Goal: Task Accomplishment & Management: Complete application form

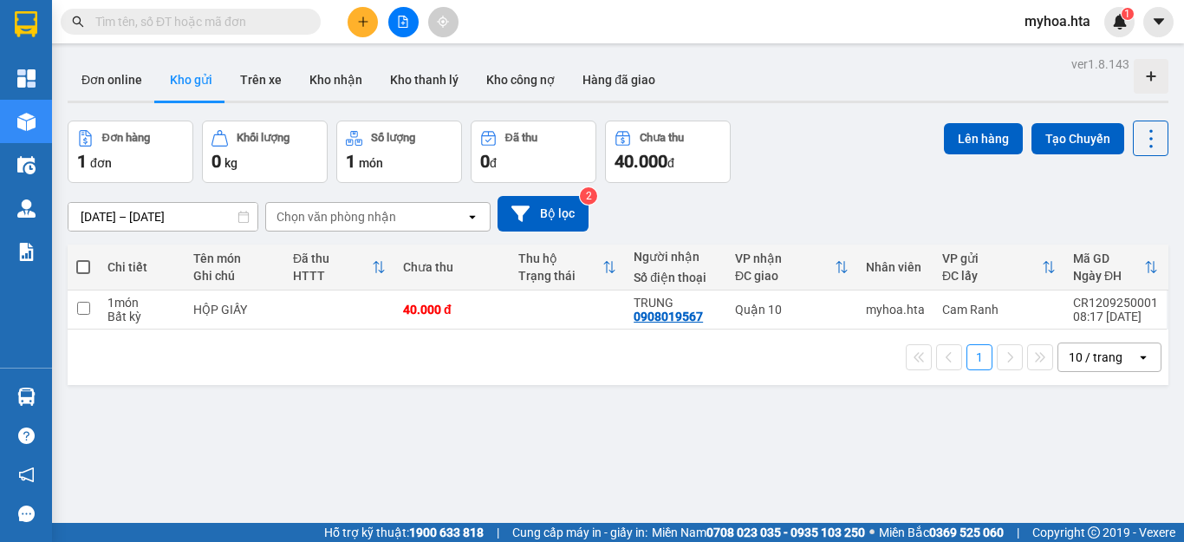
click at [662, 393] on div "ver 1.8.143 Đơn online Kho gửi Trên xe Kho nhận Kho thanh lý Kho công nợ Hàng đ…" at bounding box center [618, 323] width 1115 height 542
click at [401, 23] on icon "file-add" at bounding box center [403, 22] width 12 height 12
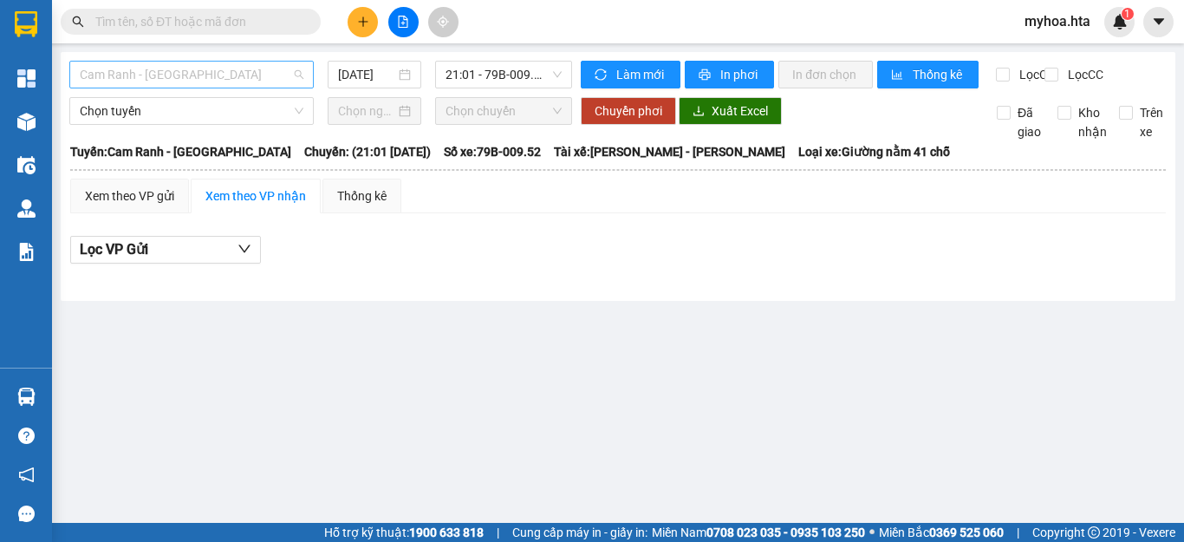
click at [199, 77] on span "Cam Ranh - [GEOGRAPHIC_DATA]" at bounding box center [192, 75] width 224 height 26
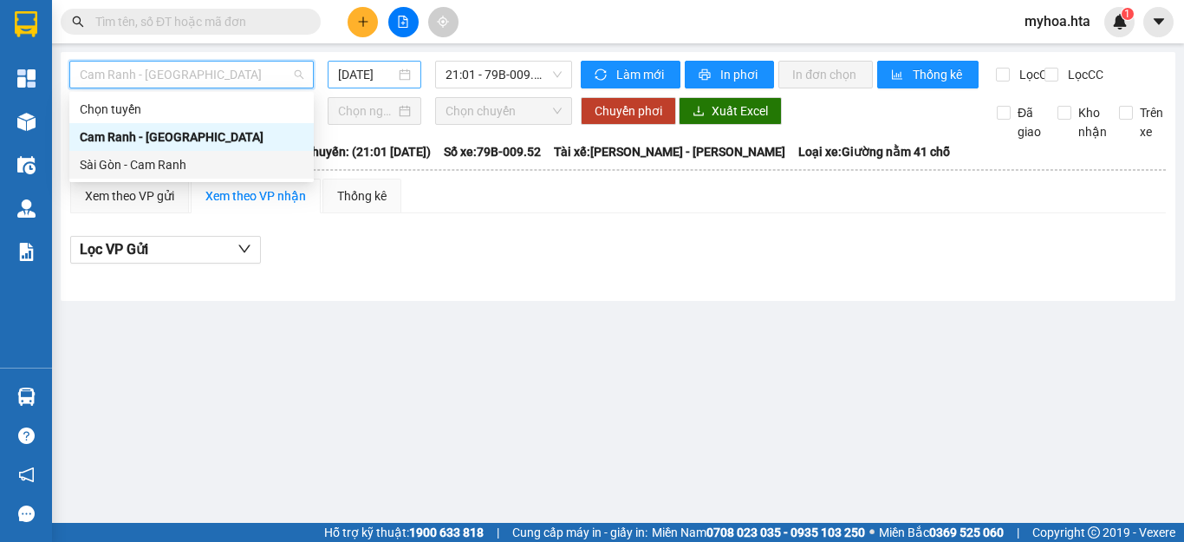
drag, startPoint x: 205, startPoint y: 165, endPoint x: 346, endPoint y: 79, distance: 165.4
click at [211, 162] on div "Sài Gòn - Cam Ranh" at bounding box center [192, 164] width 224 height 19
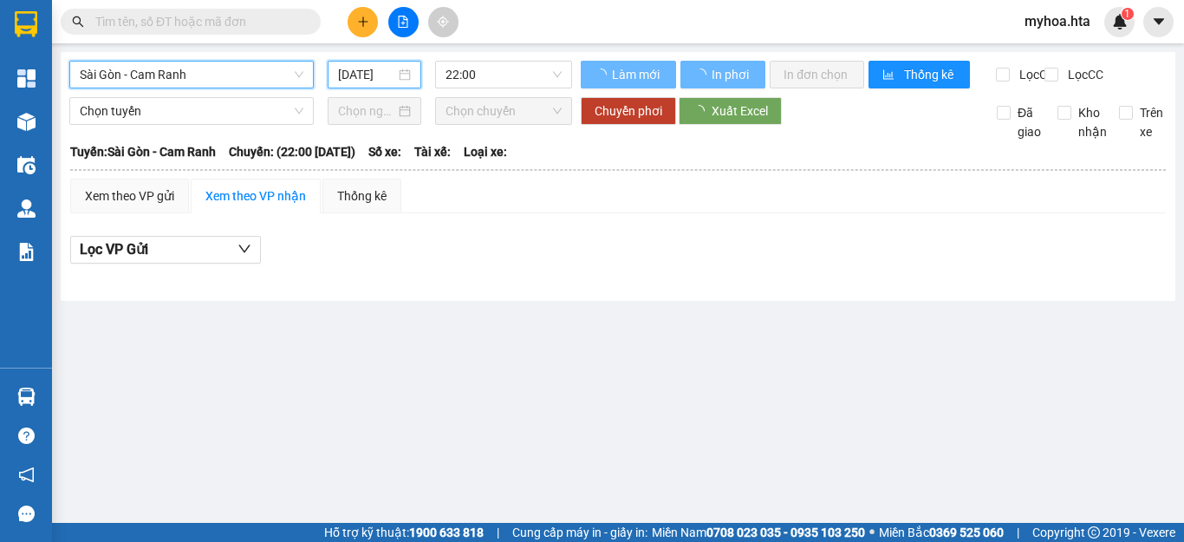
click at [358, 72] on input "[DATE]" at bounding box center [366, 74] width 57 height 19
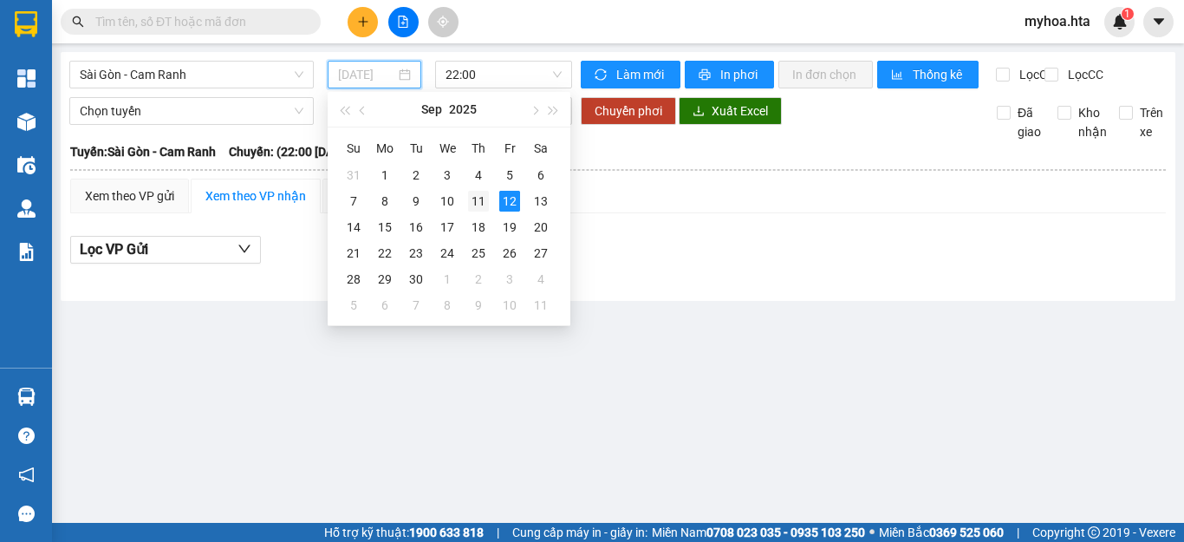
click at [480, 199] on div "11" at bounding box center [478, 201] width 21 height 21
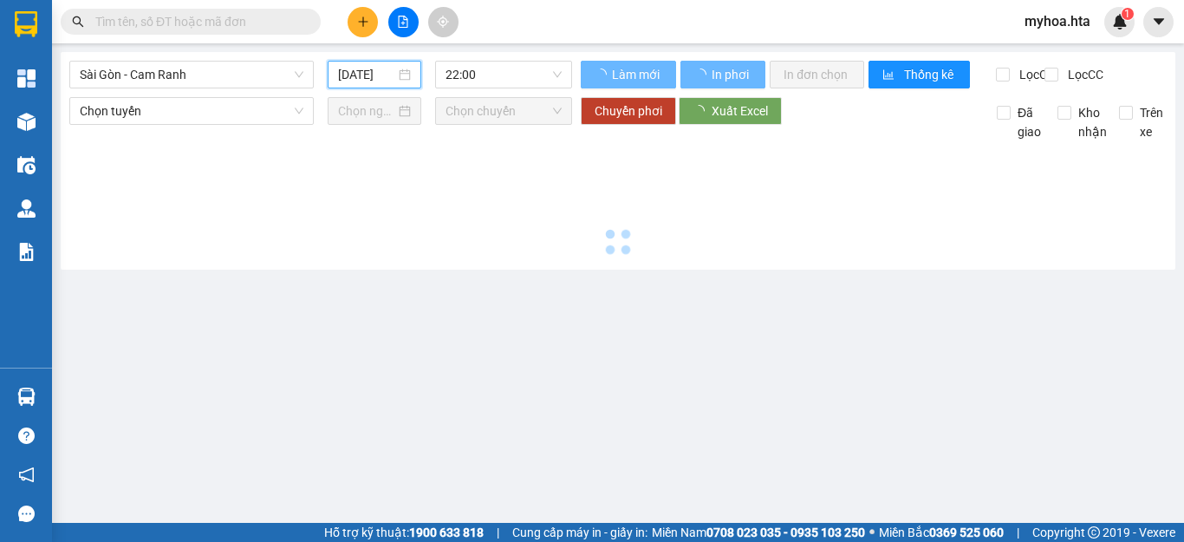
type input "[DATE]"
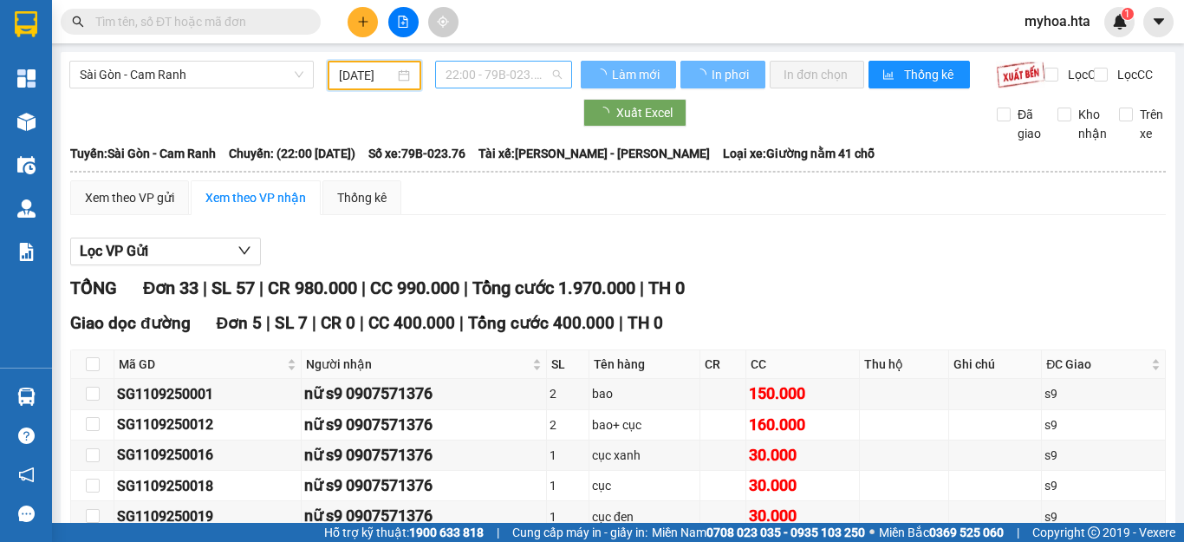
click at [488, 68] on span "22:00 - 79B-023.76" at bounding box center [504, 75] width 116 height 26
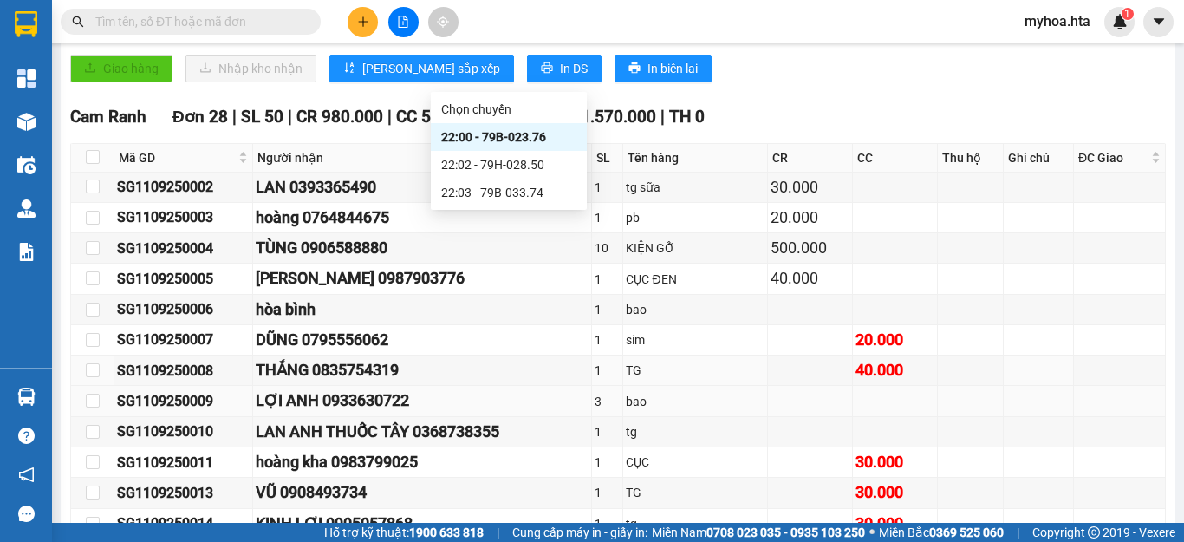
scroll to position [520, 0]
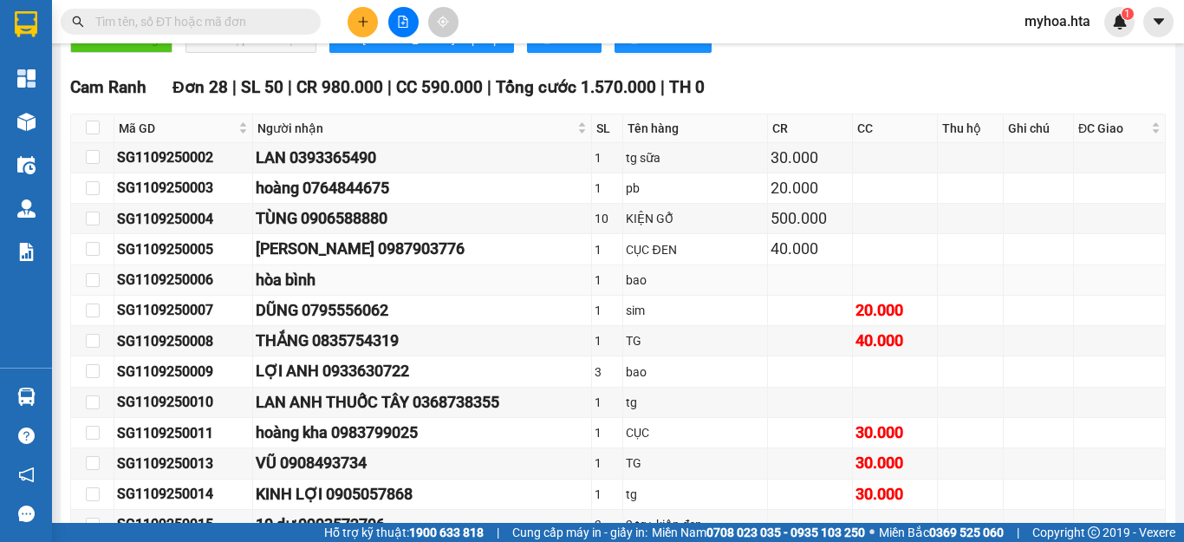
click at [225, 286] on div "SG1109250006" at bounding box center [183, 280] width 133 height 22
drag, startPoint x: 225, startPoint y: 291, endPoint x: 124, endPoint y: 287, distance: 100.7
click at [113, 290] on tr "SG1109250006 hòa bình 1 bao" at bounding box center [618, 280] width 1095 height 30
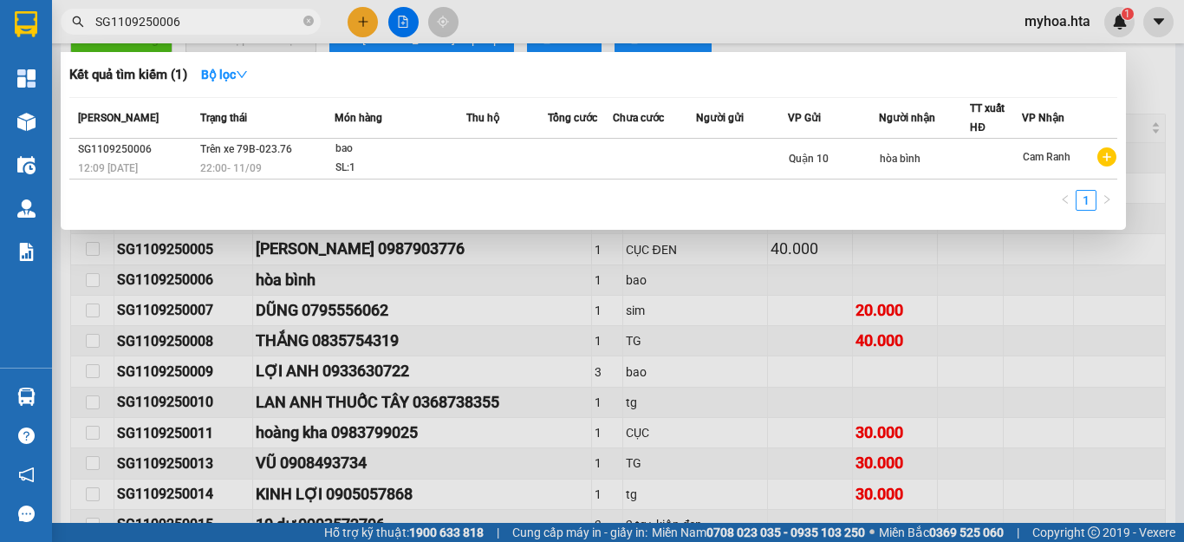
type input "SG1109250006"
click at [595, 138] on th "Tổng cước" at bounding box center [580, 118] width 64 height 41
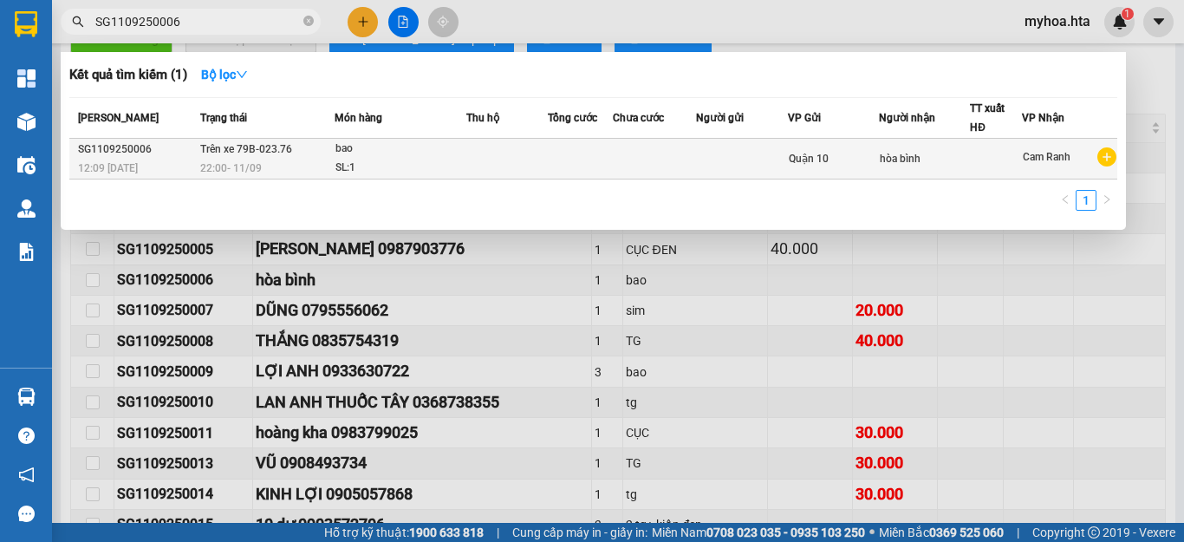
click at [567, 163] on td at bounding box center [580, 159] width 64 height 41
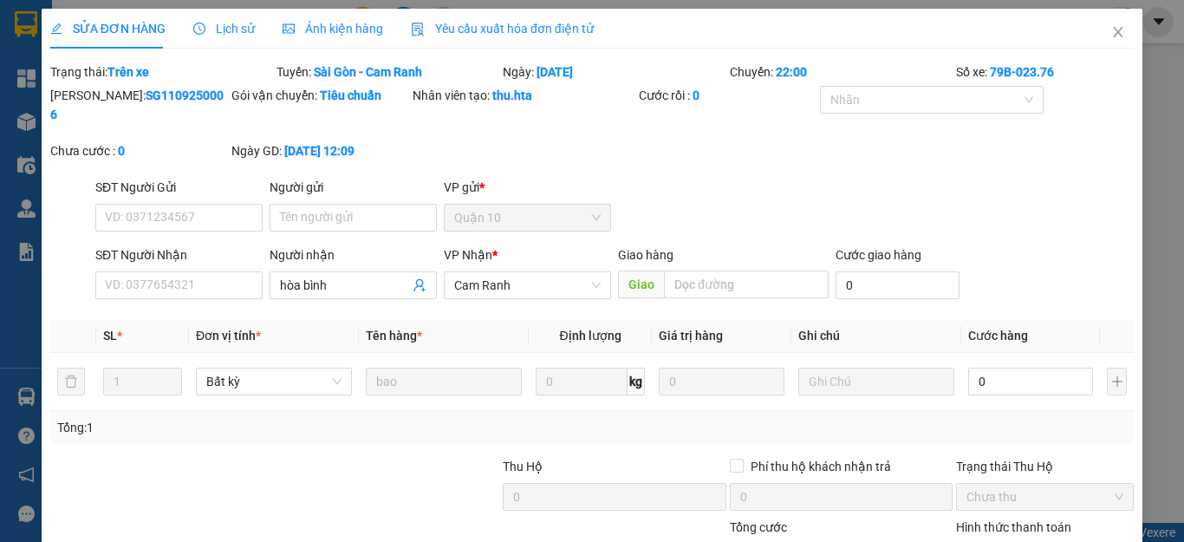
type input "hòa bình"
click at [975, 368] on input "0" at bounding box center [1031, 382] width 125 height 28
type input "3"
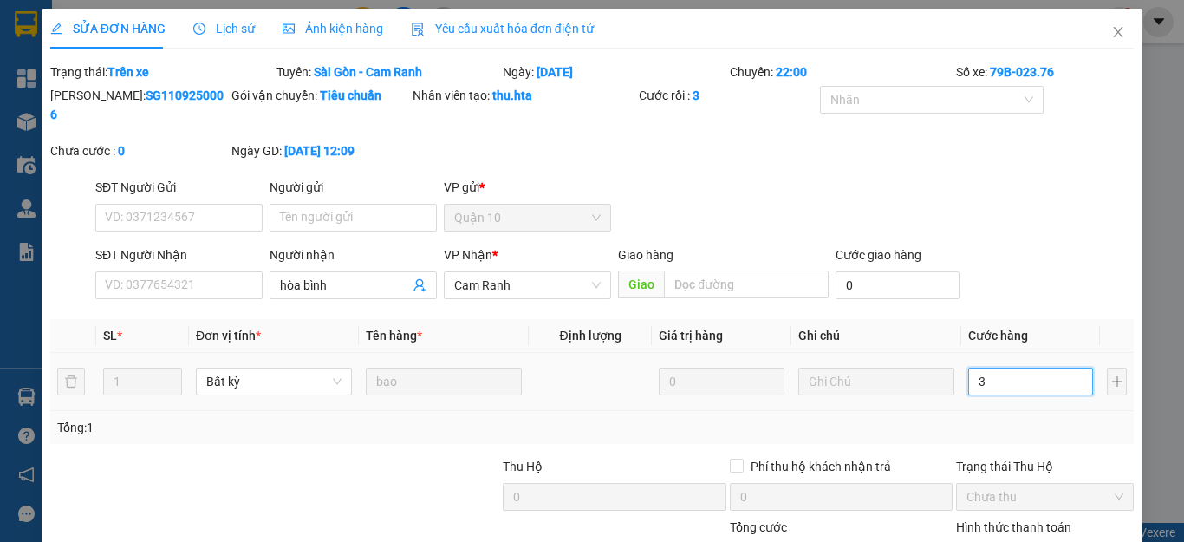
type input "30"
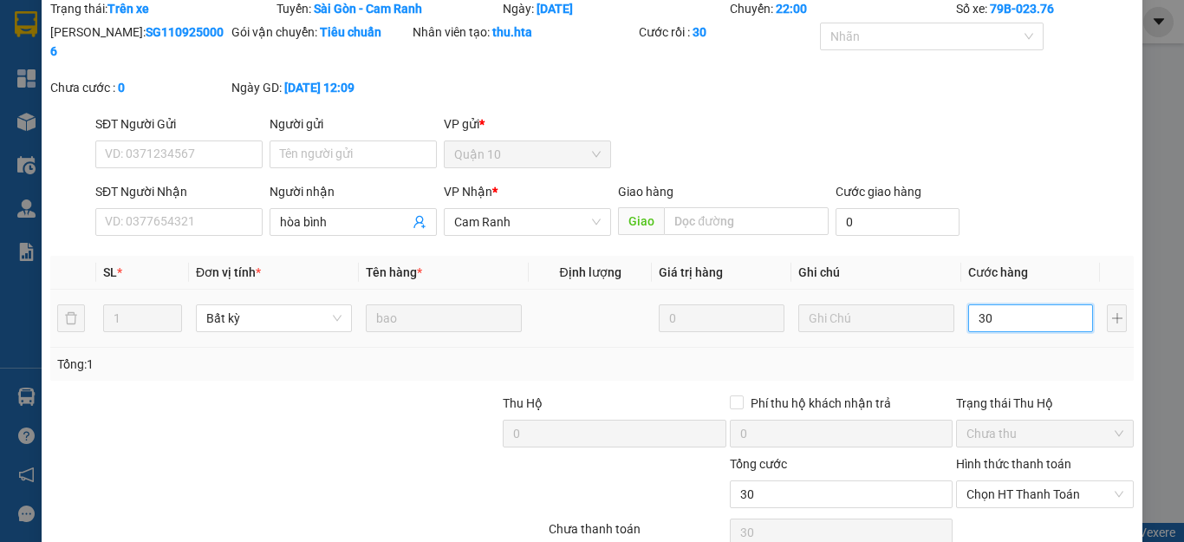
scroll to position [127, 0]
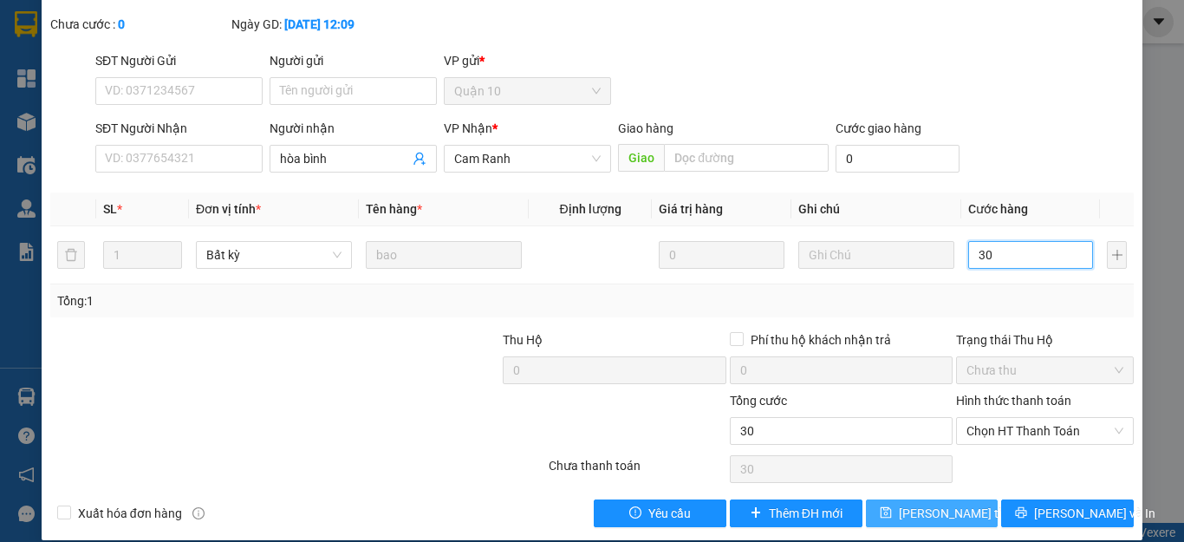
type input "30"
type input "30.000"
click at [929, 504] on span "[PERSON_NAME] thay đổi" at bounding box center [968, 513] width 139 height 19
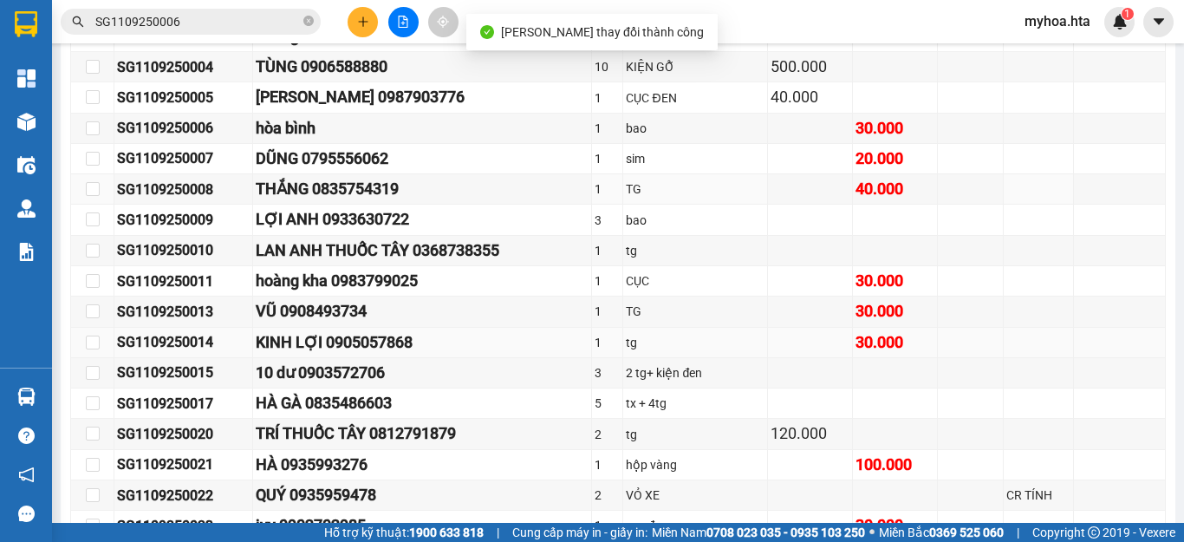
scroll to position [694, 0]
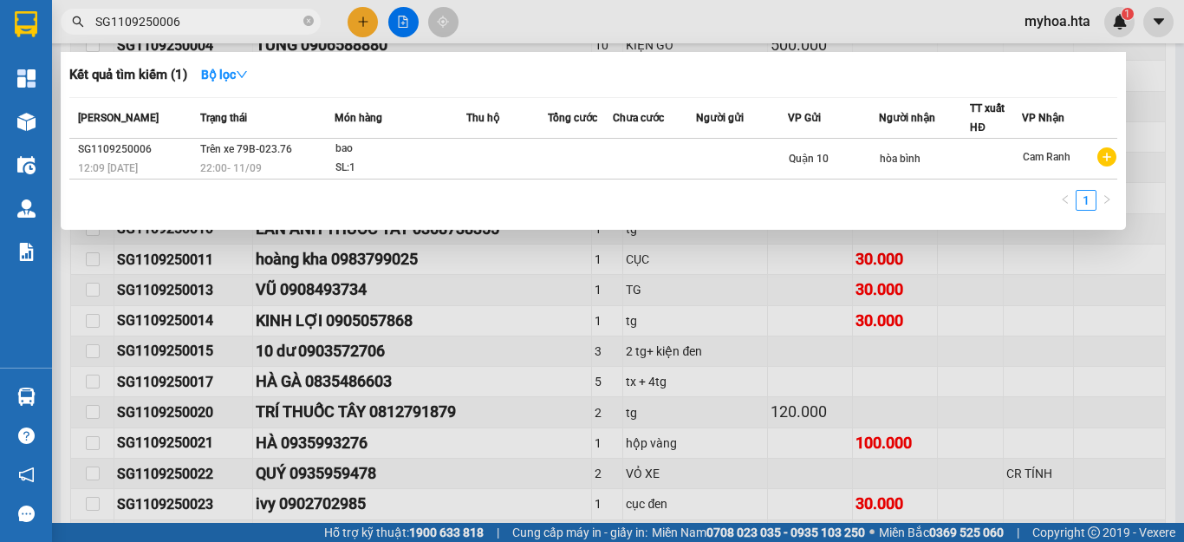
click at [245, 32] on span "SG1109250006" at bounding box center [191, 22] width 260 height 26
click at [245, 23] on input "SG1109250006" at bounding box center [197, 21] width 205 height 19
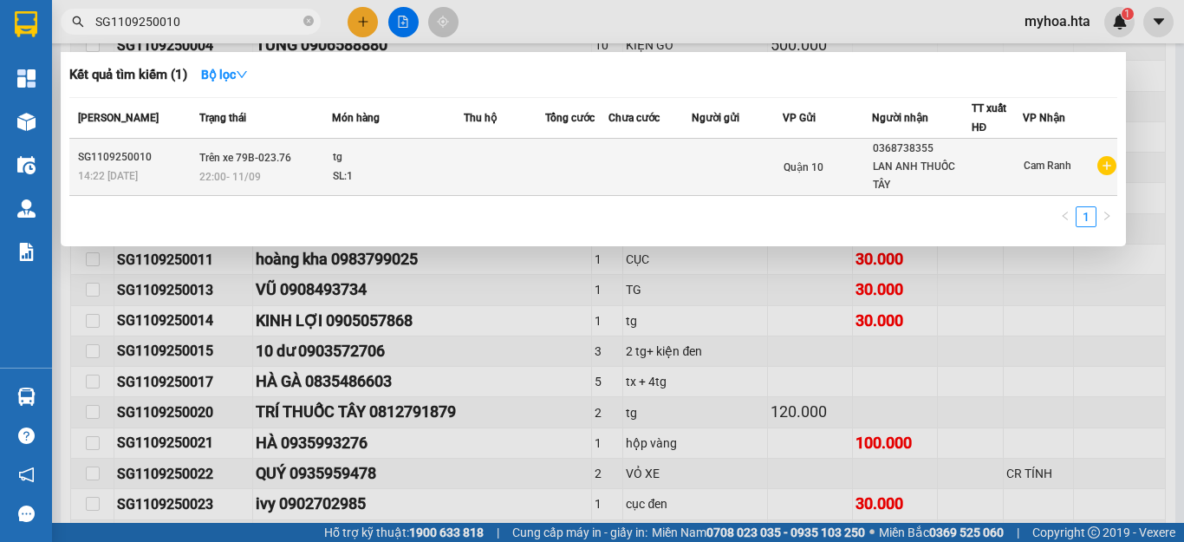
type input "SG1109250010"
click at [659, 179] on td at bounding box center [650, 167] width 83 height 57
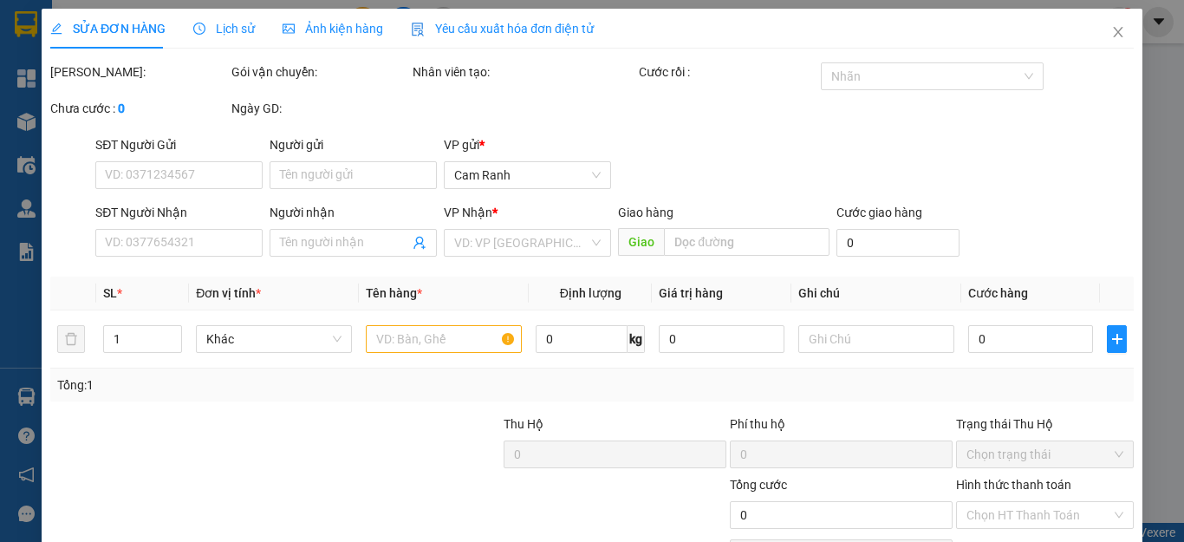
type input "0368738355"
type input "LAN ANH THUỐC TÂY"
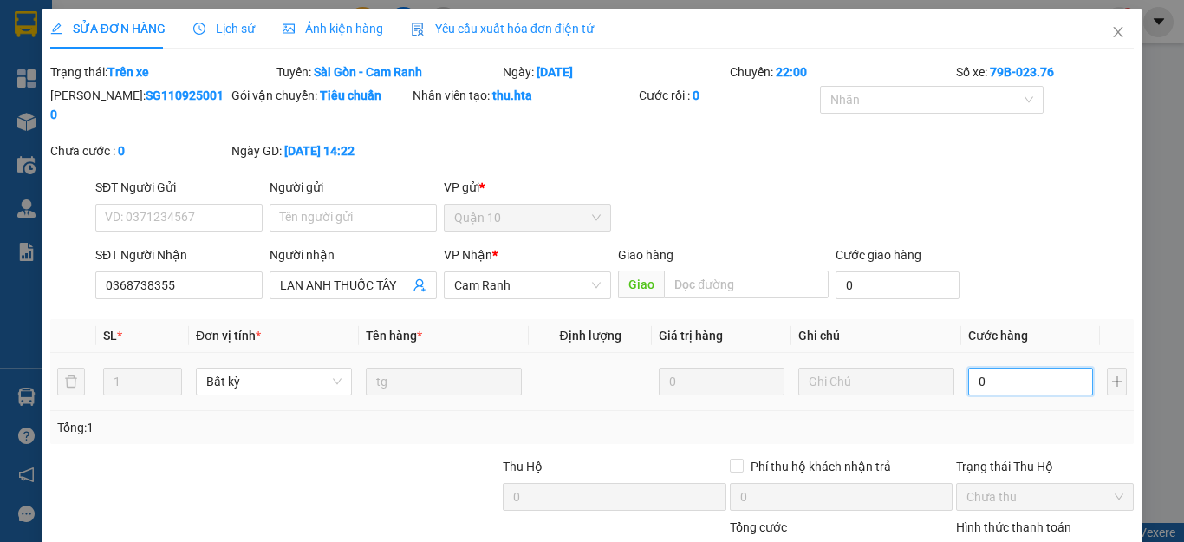
click at [978, 368] on input "0" at bounding box center [1031, 382] width 125 height 28
type input "7"
type input "70"
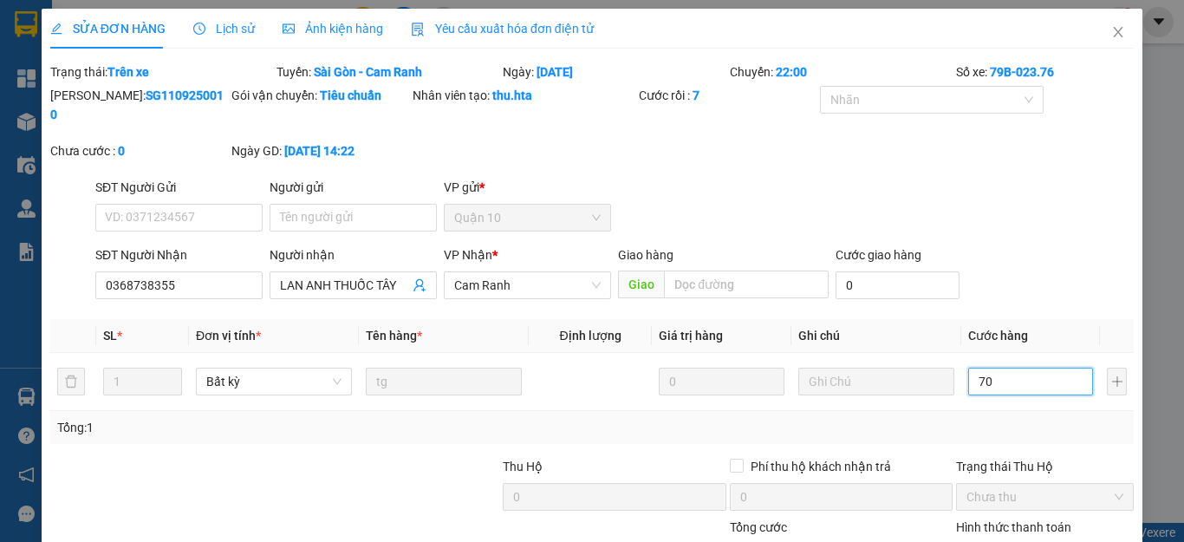
type input "70"
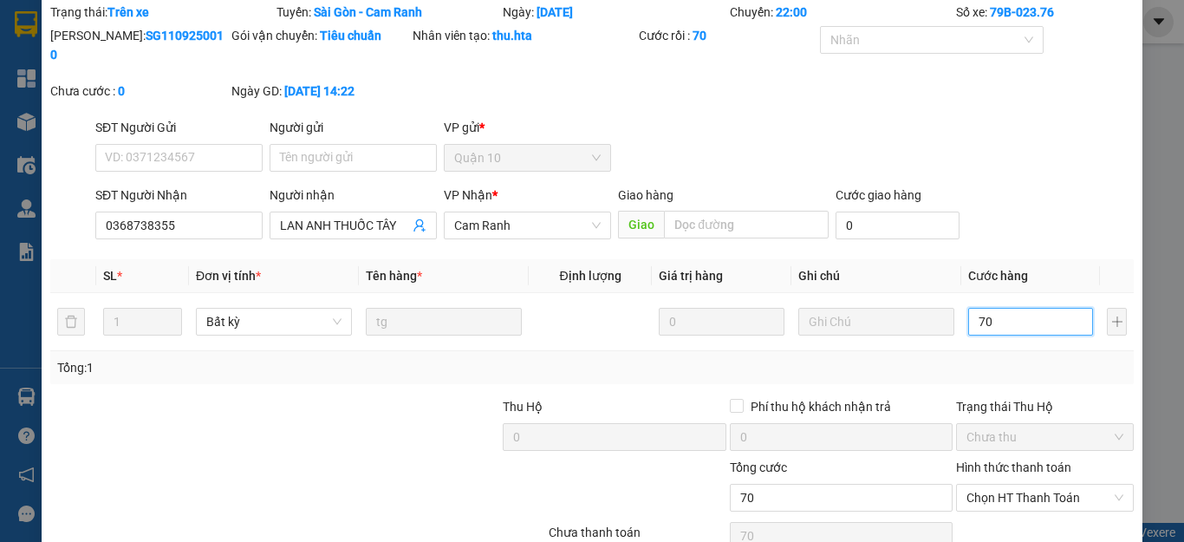
scroll to position [127, 0]
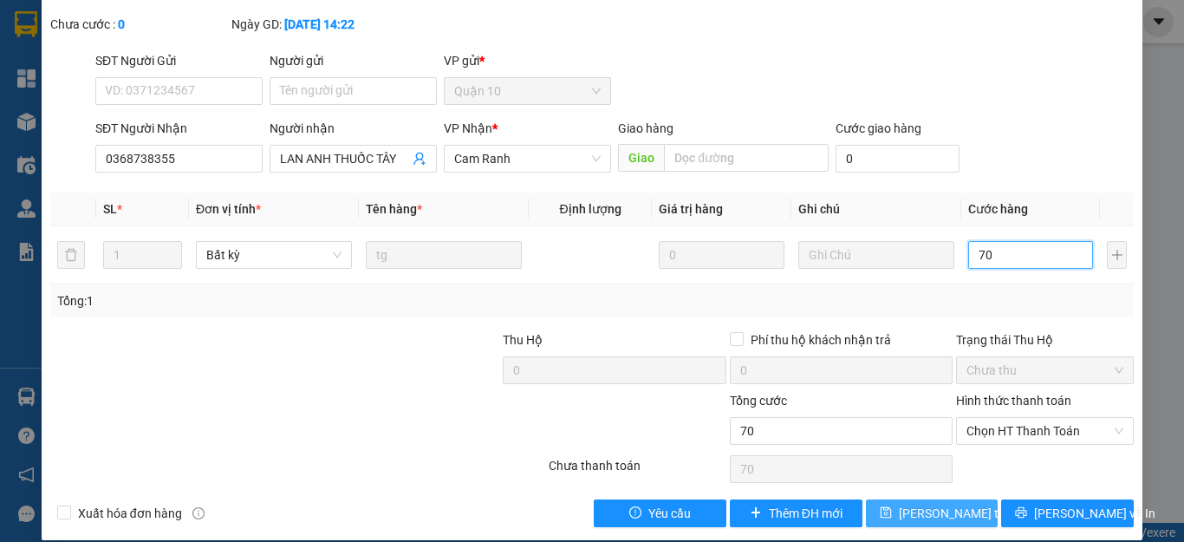
type input "70"
type input "70.000"
click at [952, 504] on span "[PERSON_NAME] thay đổi" at bounding box center [968, 513] width 139 height 19
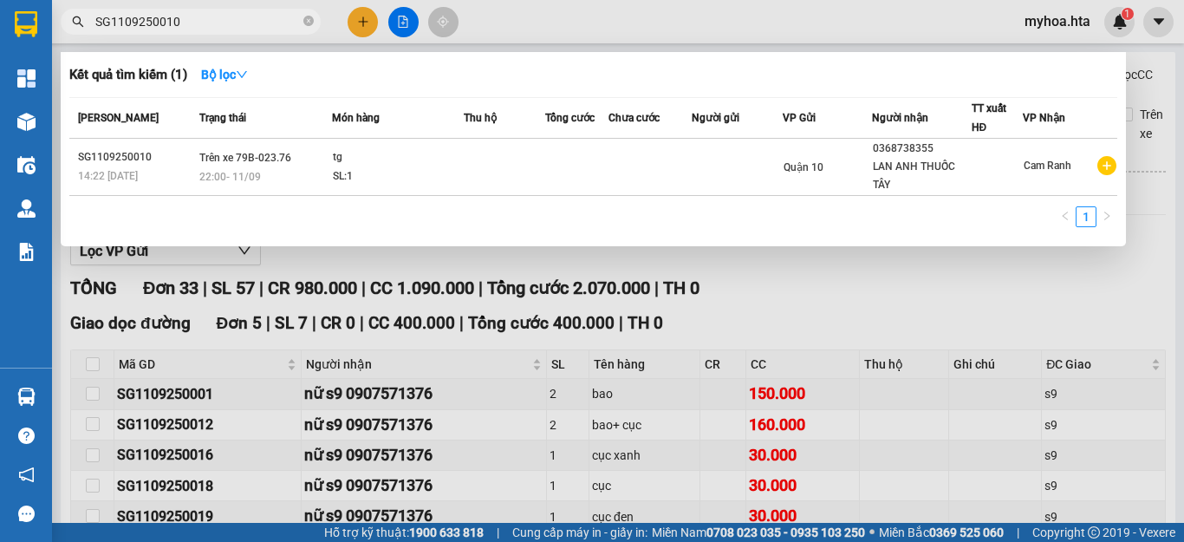
click at [257, 25] on input "SG1109250010" at bounding box center [197, 21] width 205 height 19
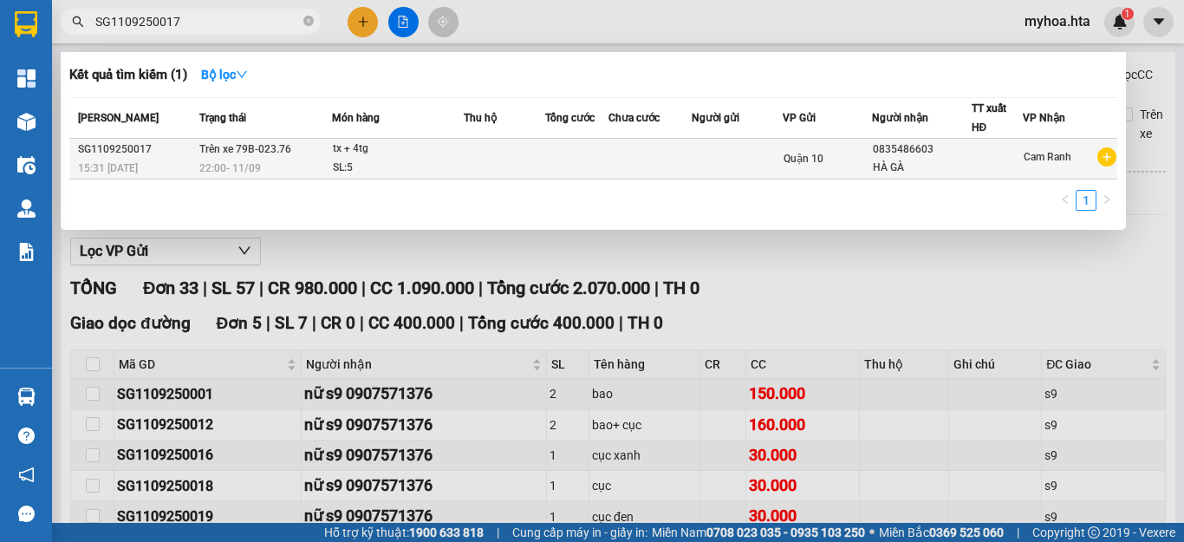
type input "SG1109250017"
click at [583, 179] on td at bounding box center [576, 159] width 63 height 41
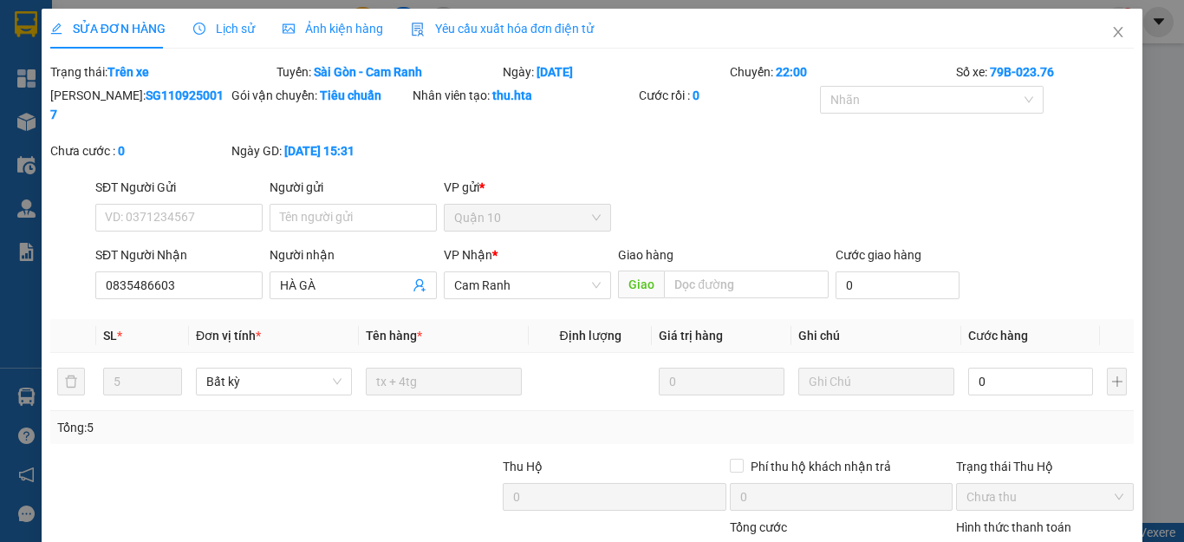
type input "0835486603"
type input "HÀ GÀ"
click at [991, 376] on div "0" at bounding box center [1031, 381] width 125 height 35
click at [990, 368] on input "0" at bounding box center [1031, 382] width 125 height 28
type input "1"
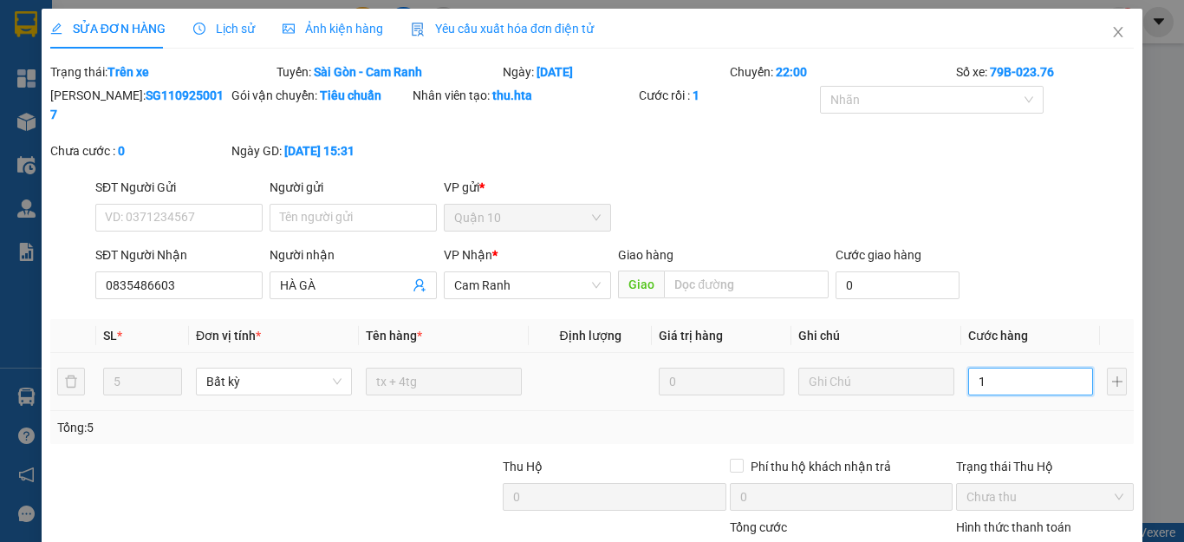
type input "1"
type input "16"
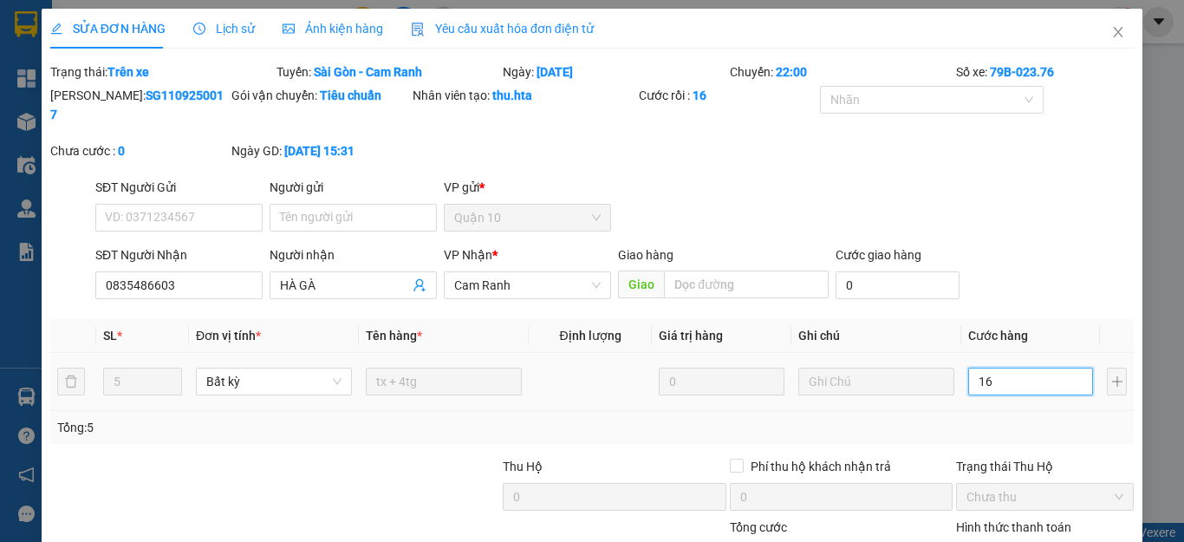
type input "160"
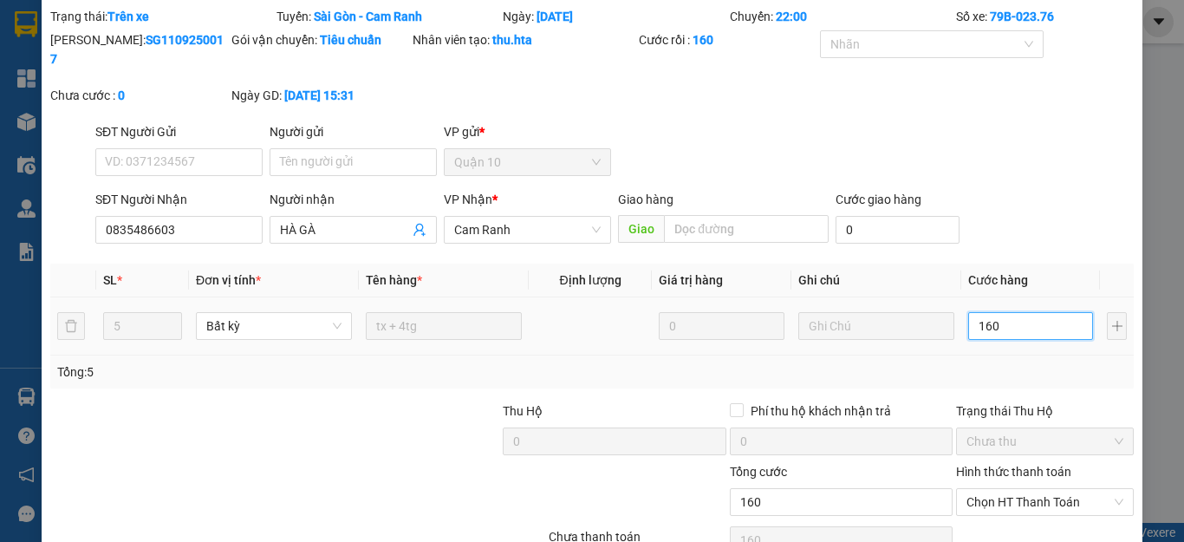
scroll to position [127, 0]
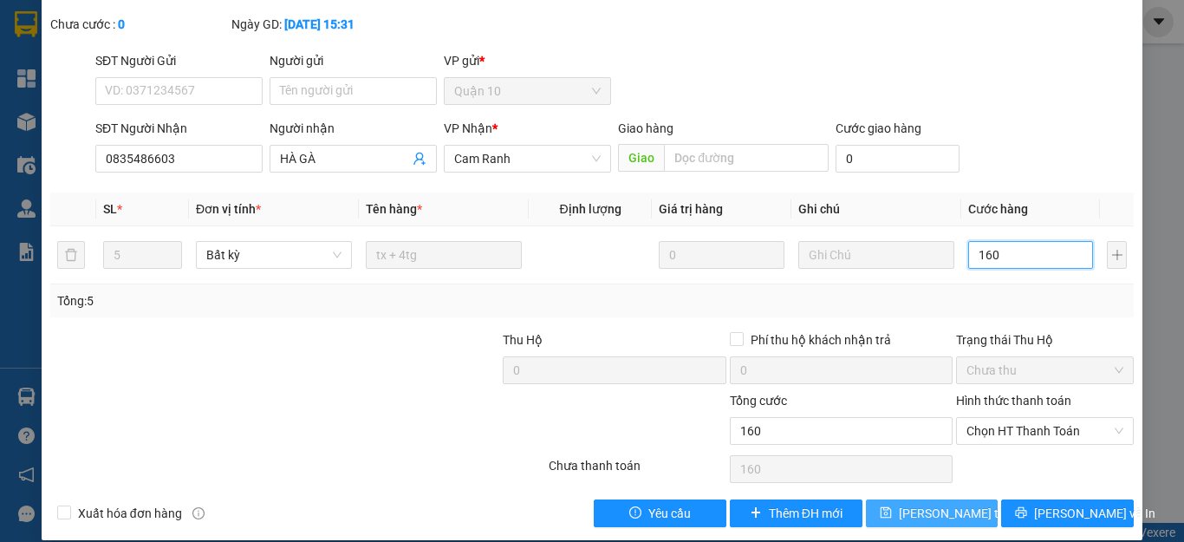
type input "160"
type input "160.000"
click at [945, 504] on span "[PERSON_NAME] thay đổi" at bounding box center [968, 513] width 139 height 19
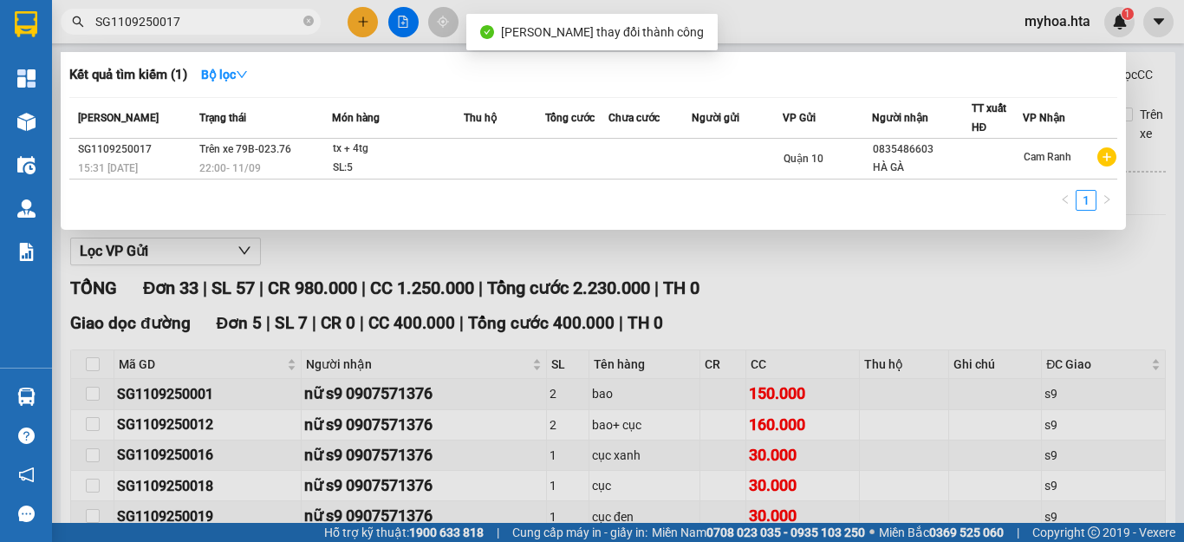
click at [235, 16] on input "SG1109250017" at bounding box center [197, 21] width 205 height 19
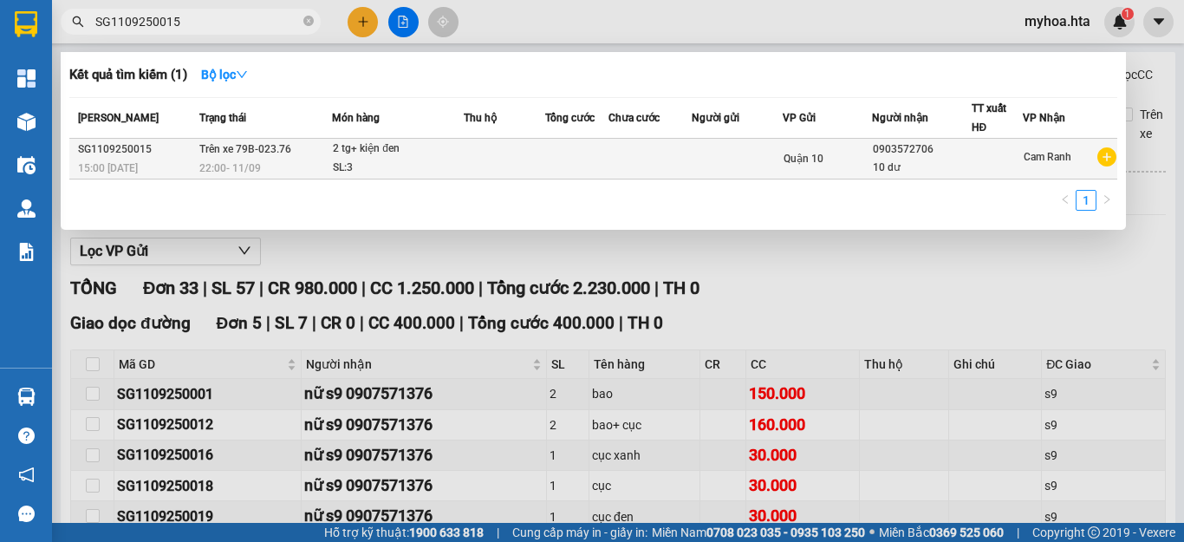
type input "SG1109250015"
click at [589, 169] on td at bounding box center [576, 159] width 63 height 41
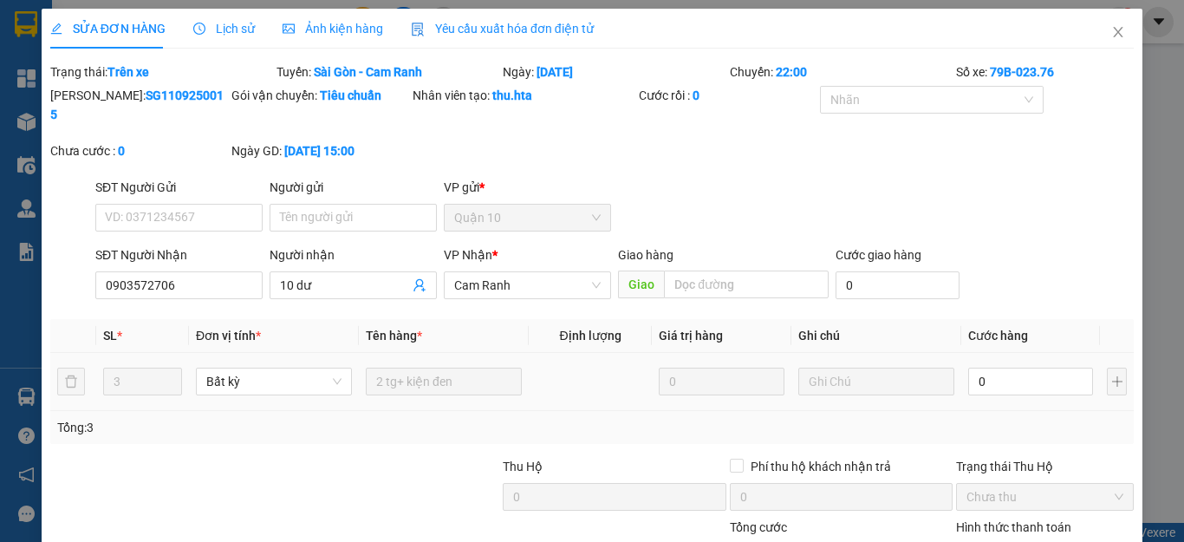
type input "0903572706"
type input "10 dư"
click at [995, 368] on input "0" at bounding box center [1031, 382] width 125 height 28
type input "1"
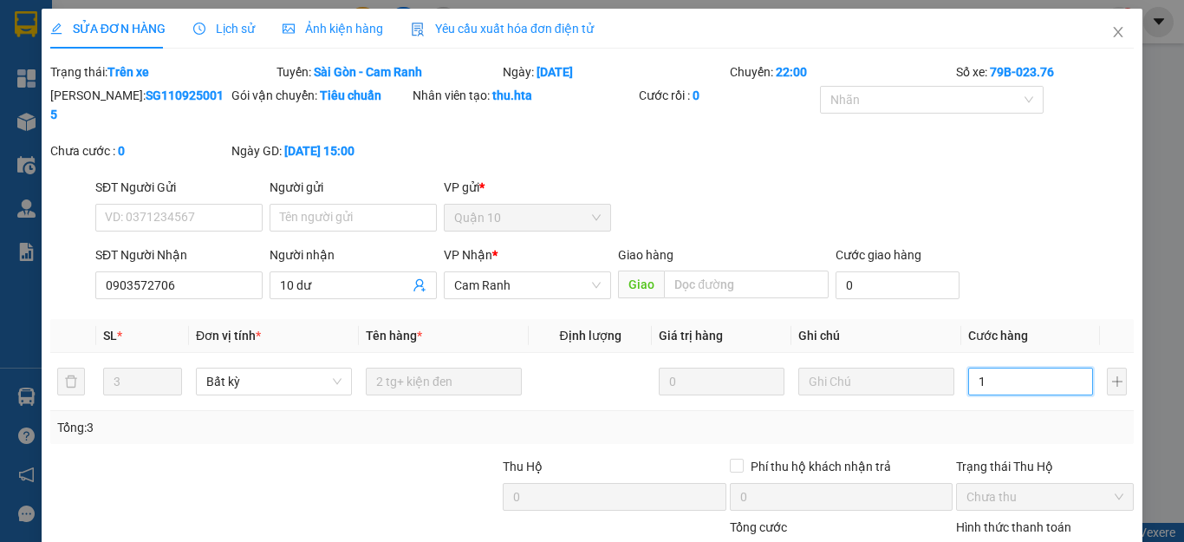
type input "1"
type input "15"
type input "150"
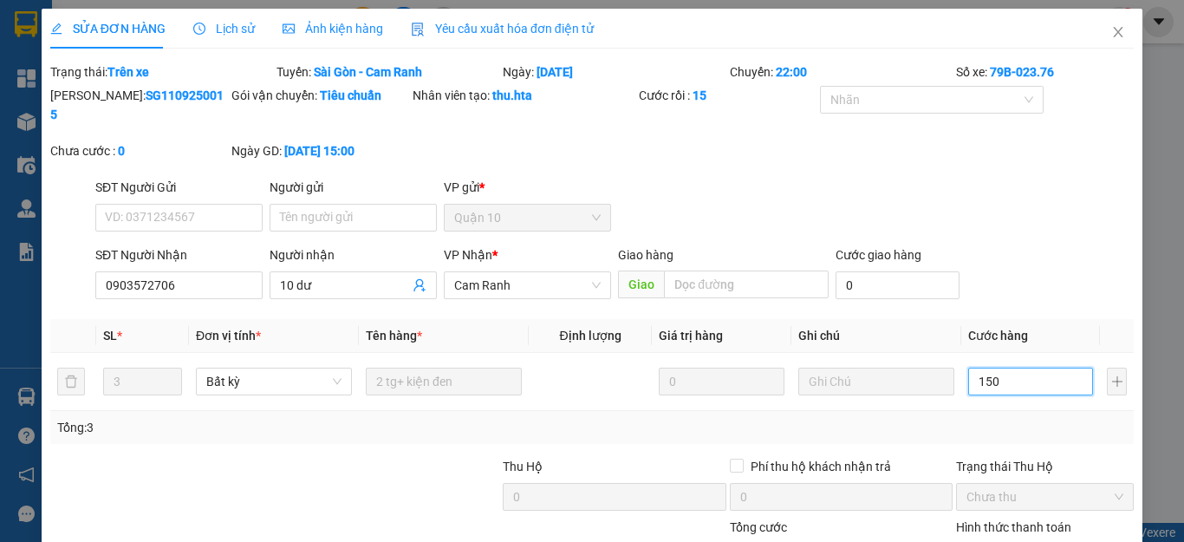
type input "150"
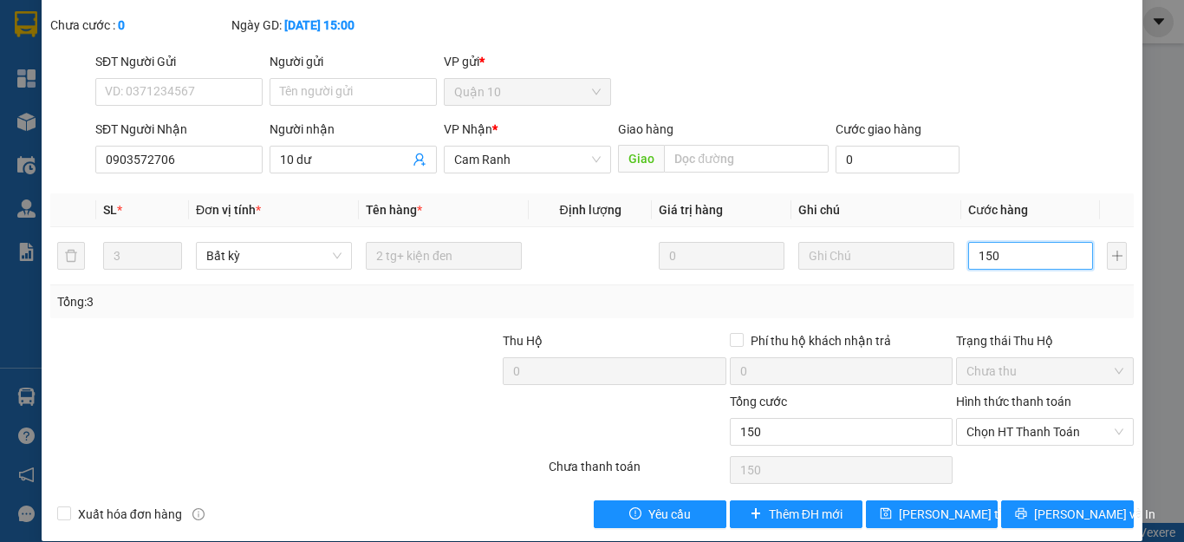
scroll to position [127, 0]
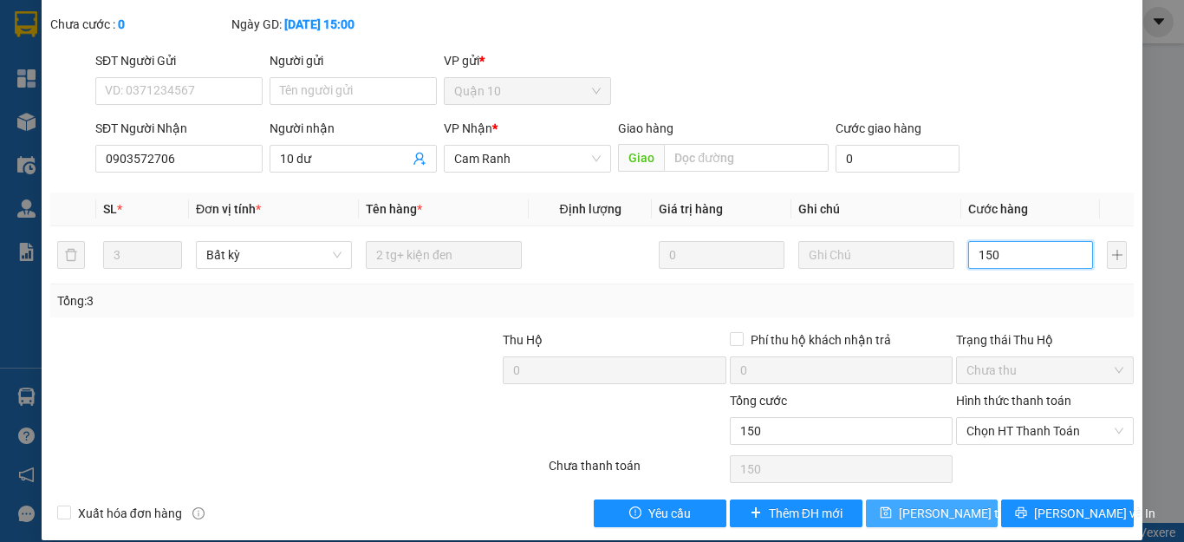
type input "150"
type input "150.000"
click at [943, 504] on span "[PERSON_NAME] thay đổi" at bounding box center [968, 513] width 139 height 19
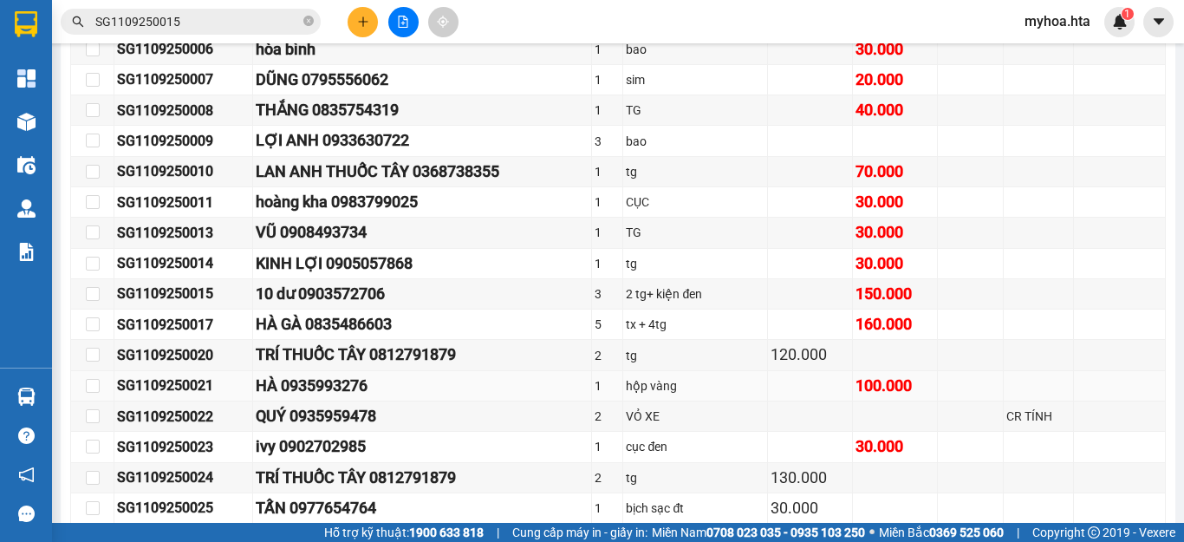
scroll to position [780, 0]
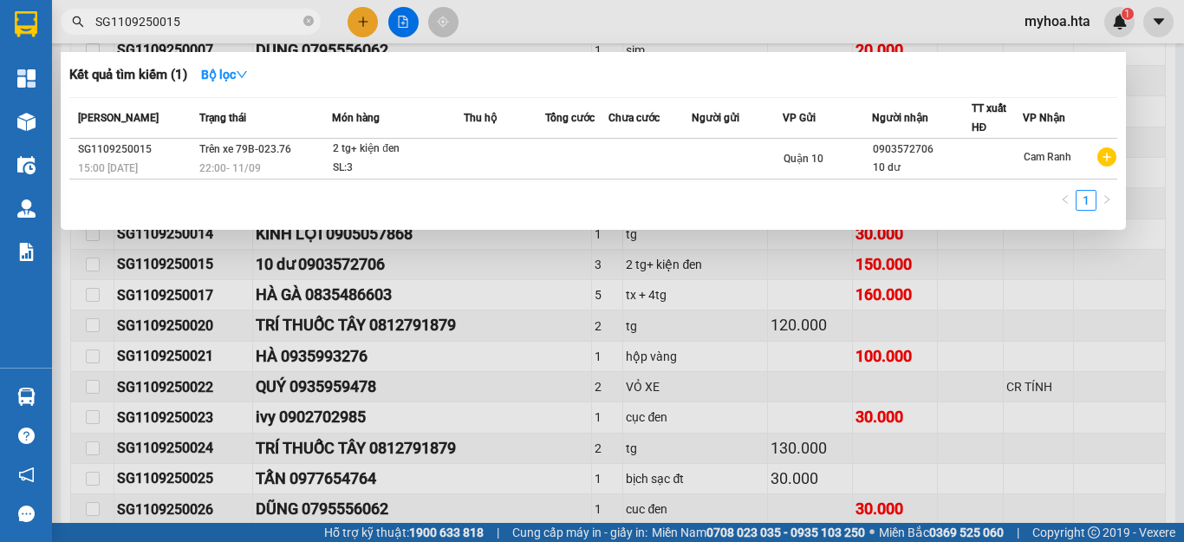
click at [226, 14] on input "SG1109250015" at bounding box center [197, 21] width 205 height 19
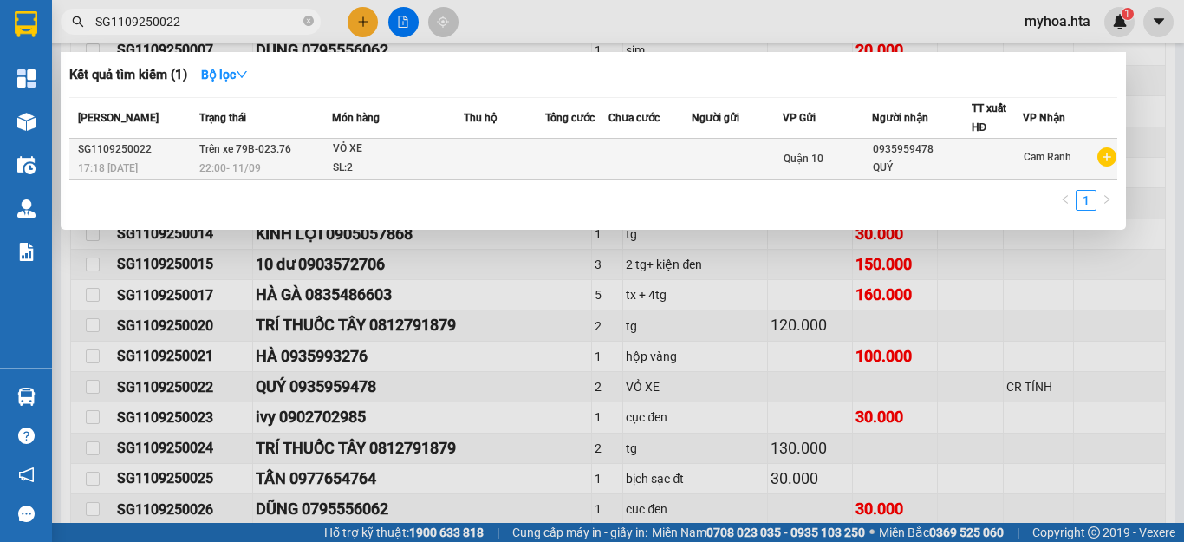
type input "SG1109250022"
click at [667, 167] on td at bounding box center [650, 159] width 83 height 41
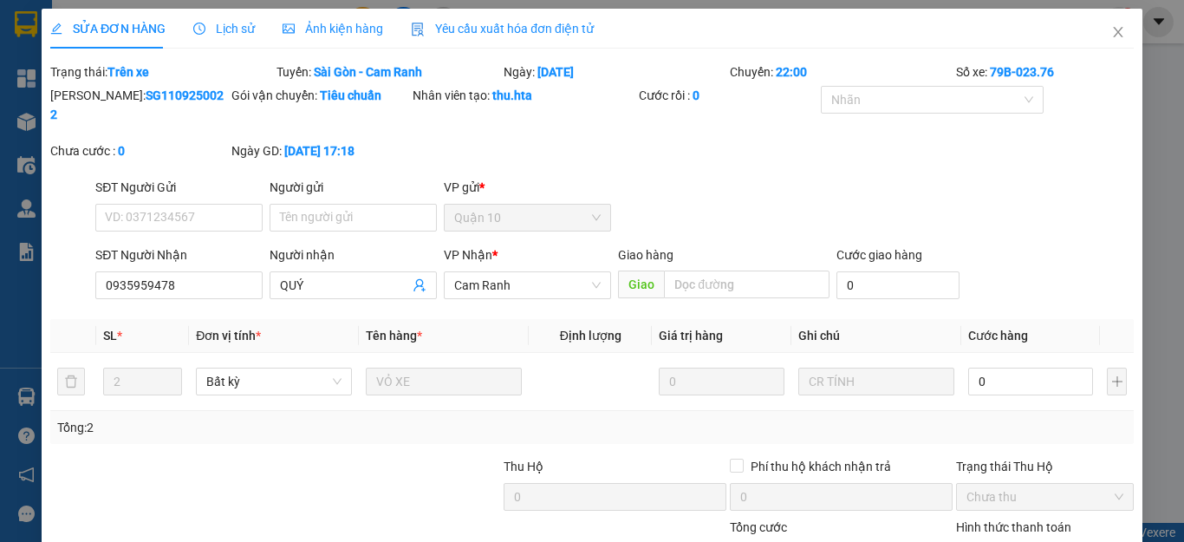
type input "0935959478"
type input "QUÝ"
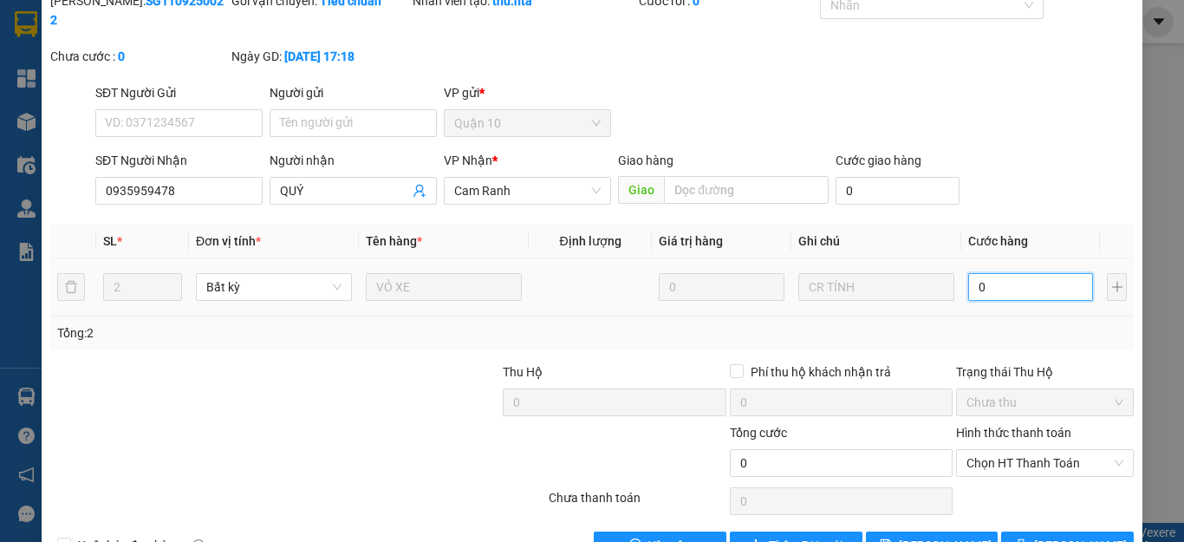
type input "2"
type input "22"
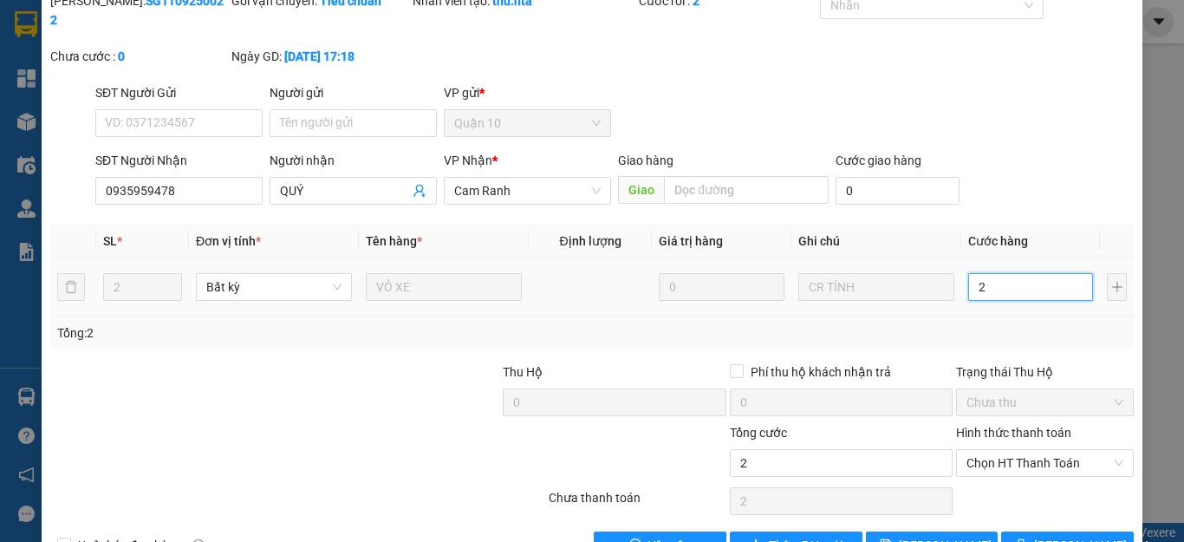
type input "22"
type input "2"
type input "0"
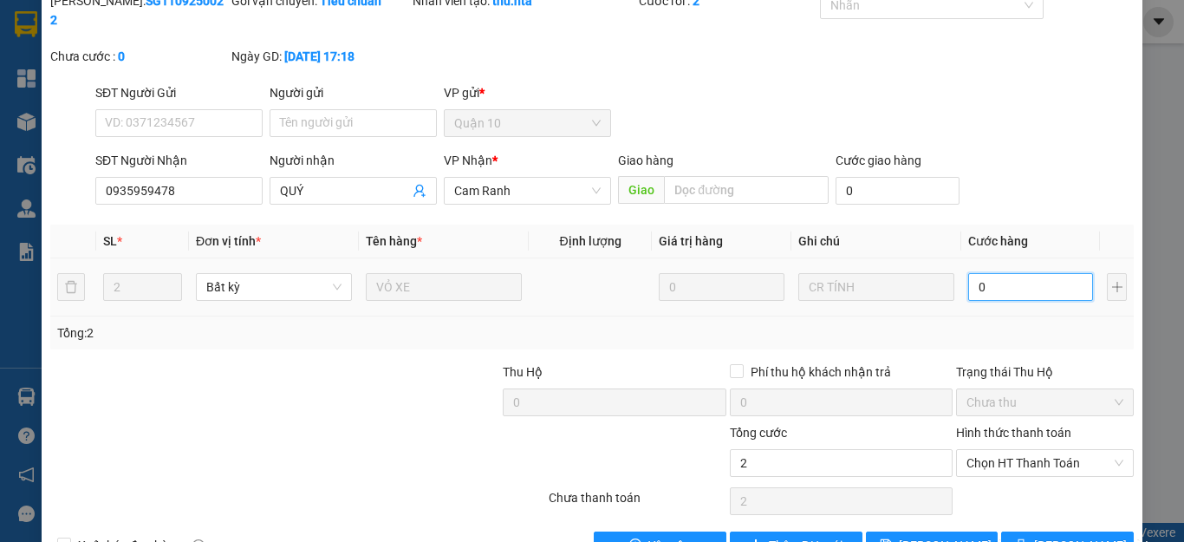
type input "0"
type input "8"
type input "080"
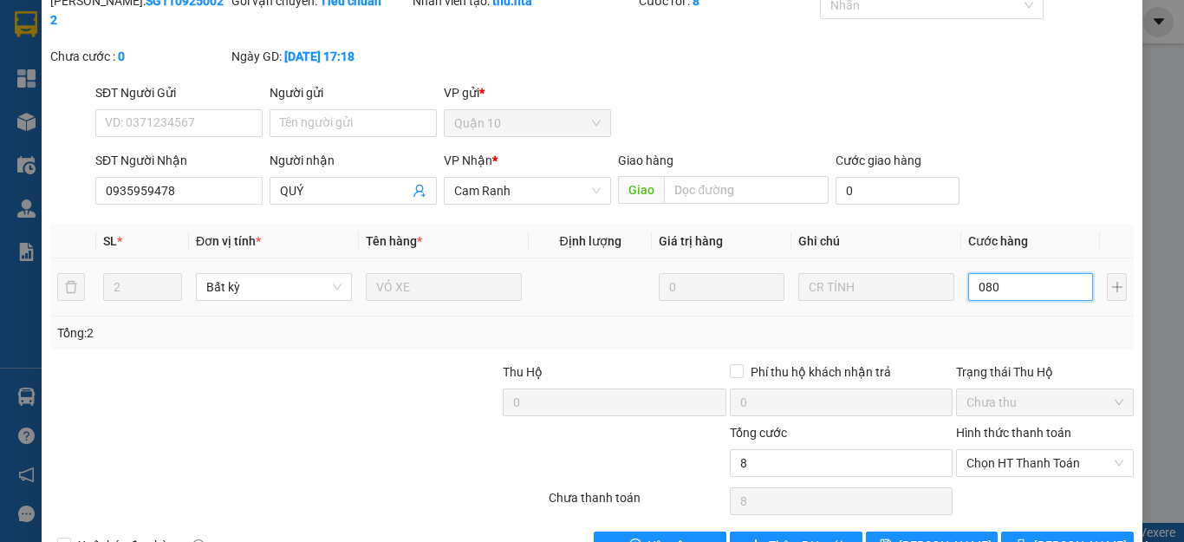
type input "80"
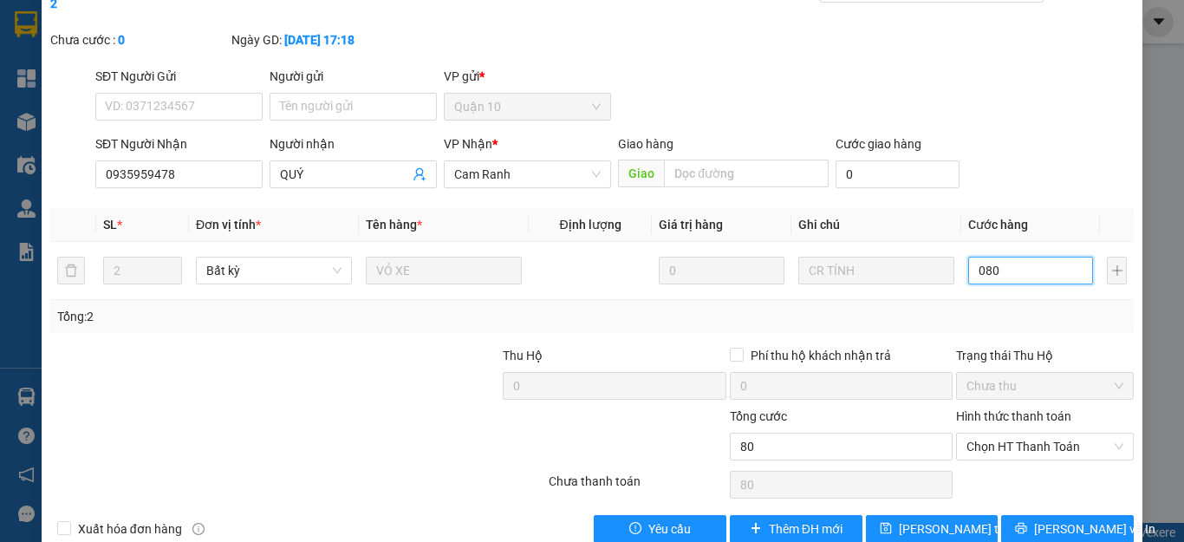
scroll to position [127, 0]
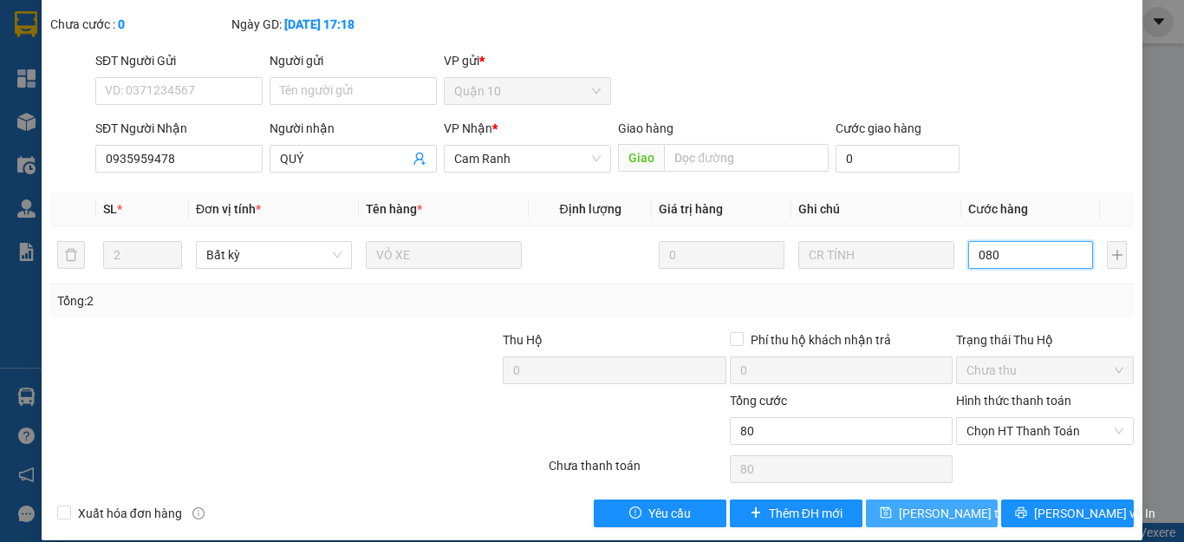
type input "080"
type input "80.000"
click at [948, 504] on span "[PERSON_NAME] thay đổi" at bounding box center [968, 513] width 139 height 19
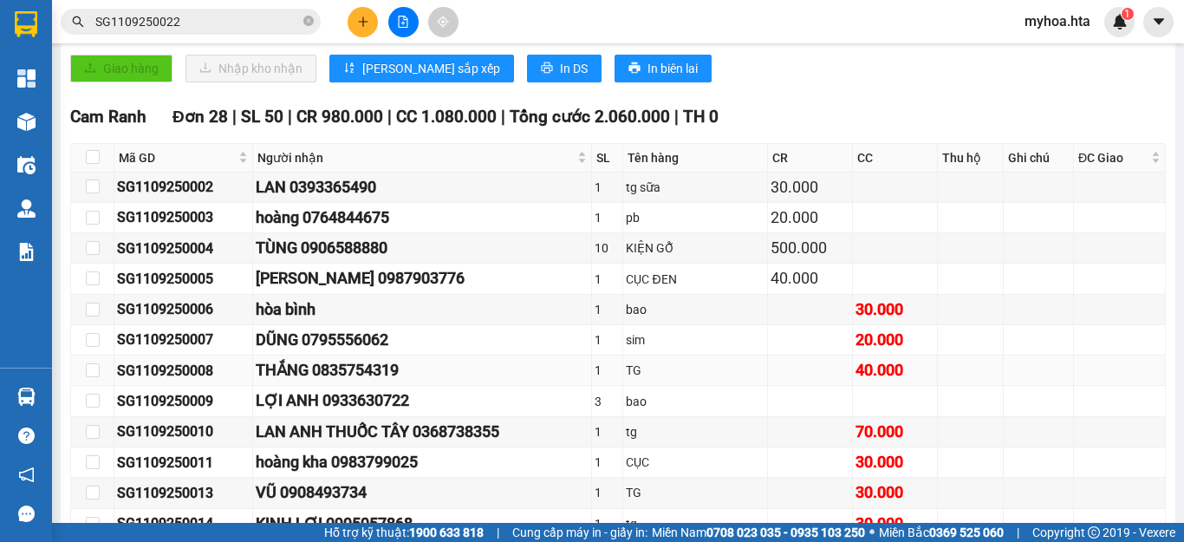
scroll to position [492, 0]
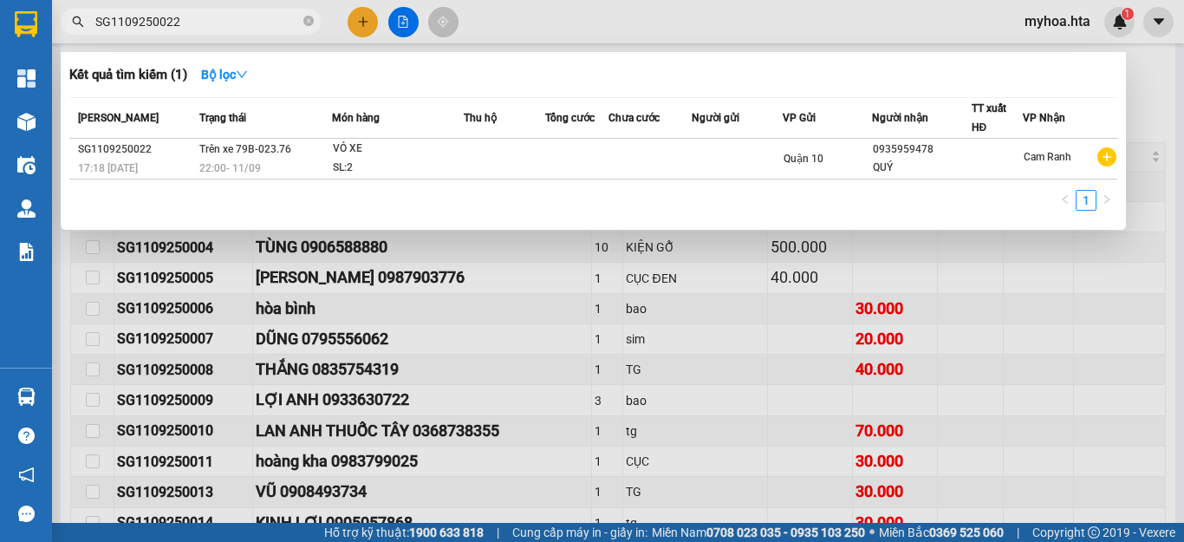
click at [278, 28] on input "SG1109250022" at bounding box center [197, 21] width 205 height 19
type input "S"
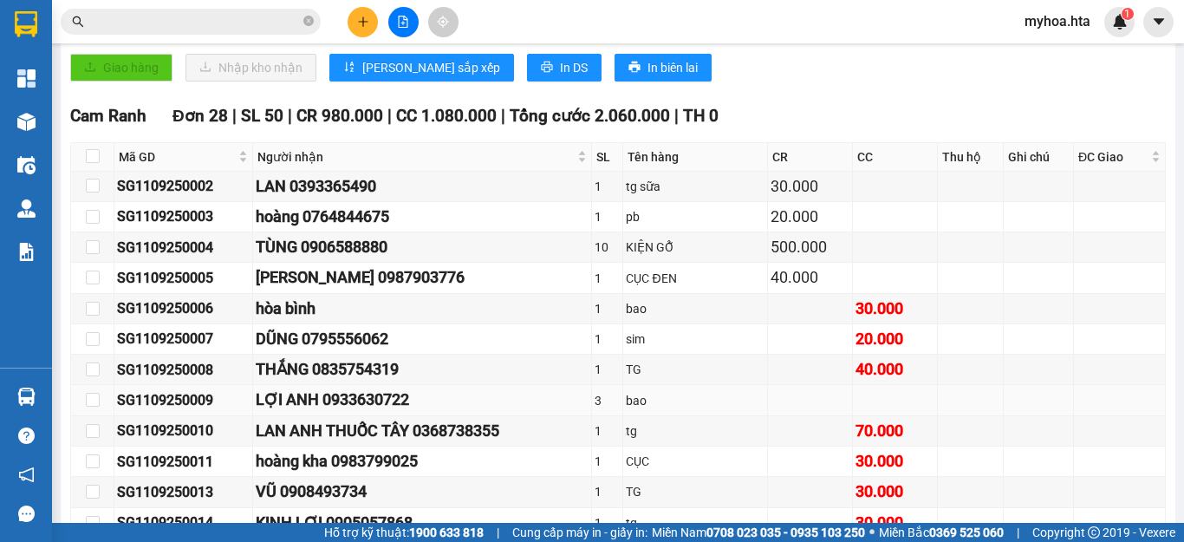
click at [220, 411] on div "SG1109250009" at bounding box center [183, 400] width 133 height 22
drag, startPoint x: 219, startPoint y: 414, endPoint x: 116, endPoint y: 405, distance: 102.8
click at [116, 405] on td "SG1109250009" at bounding box center [183, 400] width 139 height 30
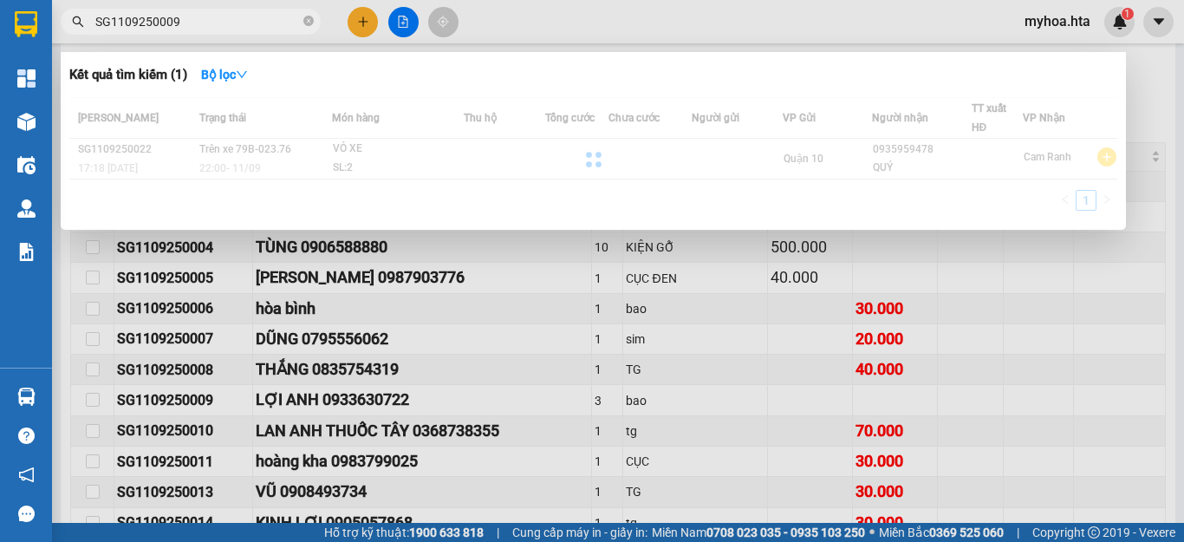
type input "SG1109250009"
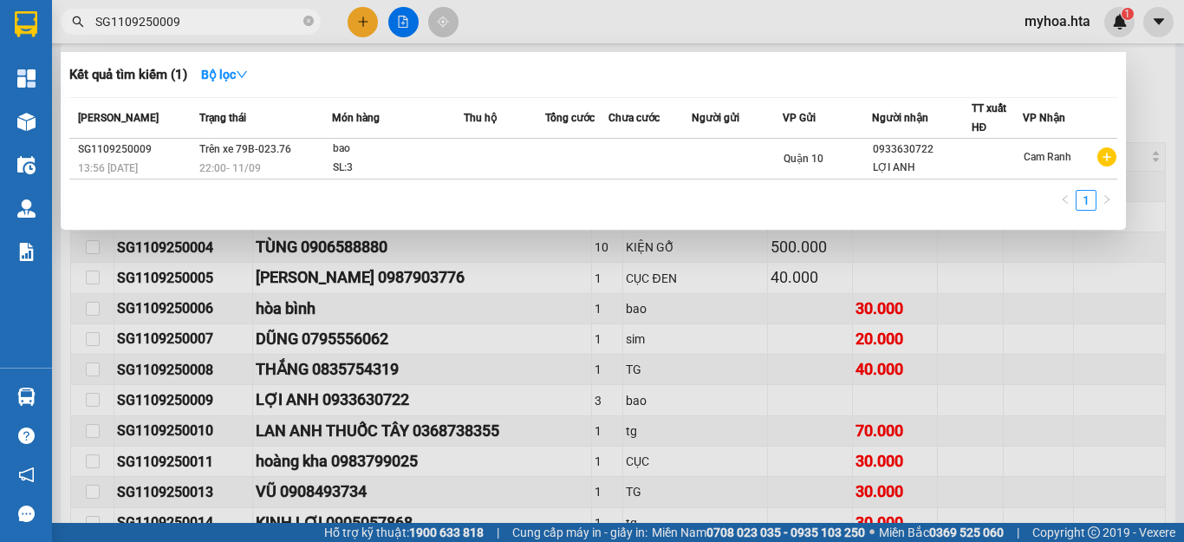
click at [547, 168] on td at bounding box center [576, 159] width 63 height 41
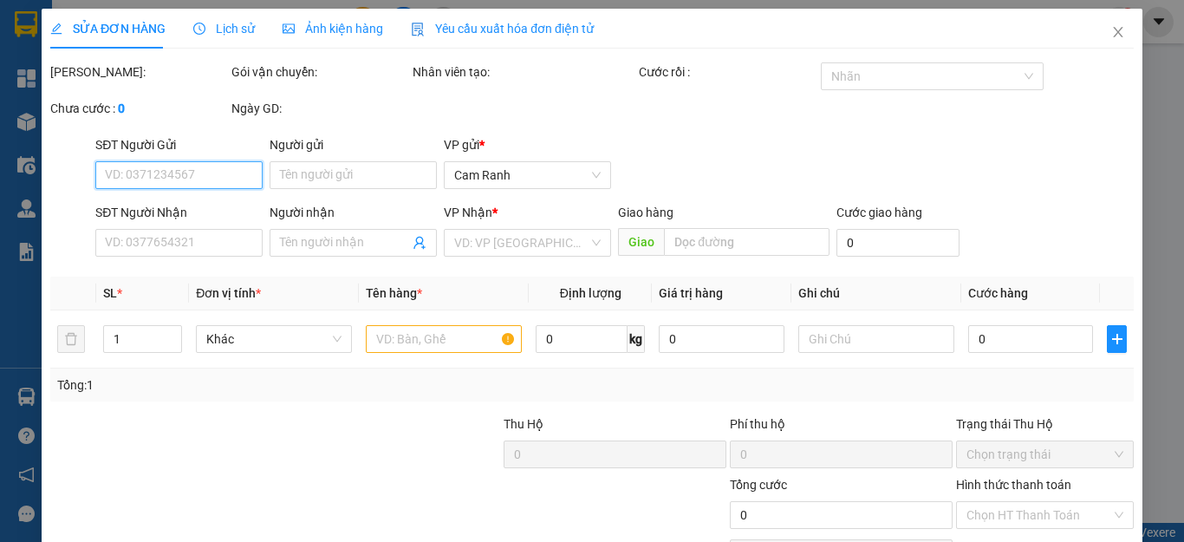
type input "0933630722"
type input "LỢI ANH"
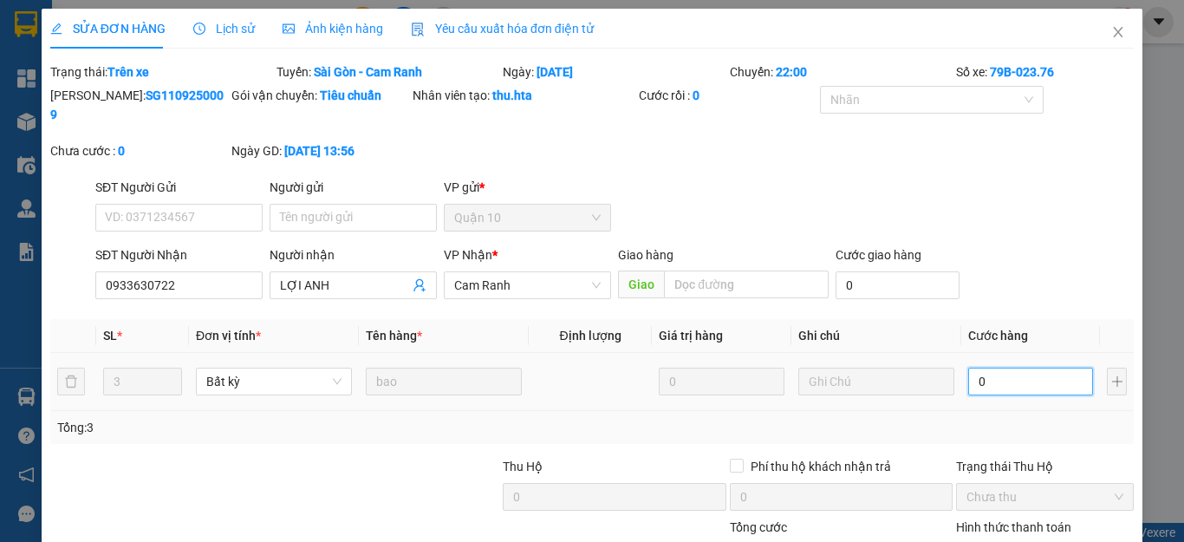
click at [991, 368] on input "0" at bounding box center [1031, 382] width 125 height 28
type input "1"
type input "10"
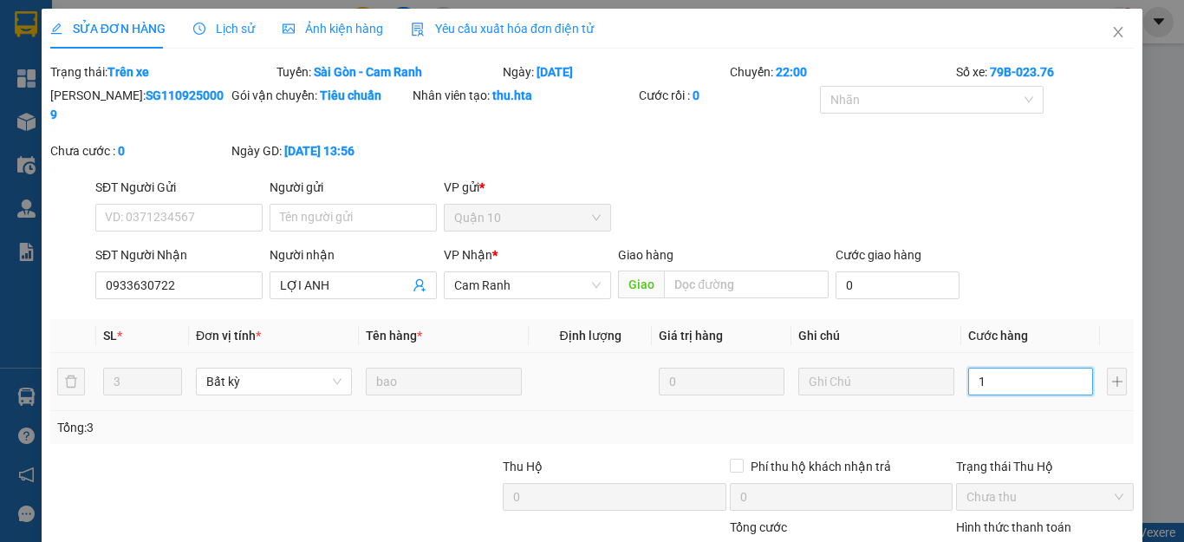
type input "10"
type input "100"
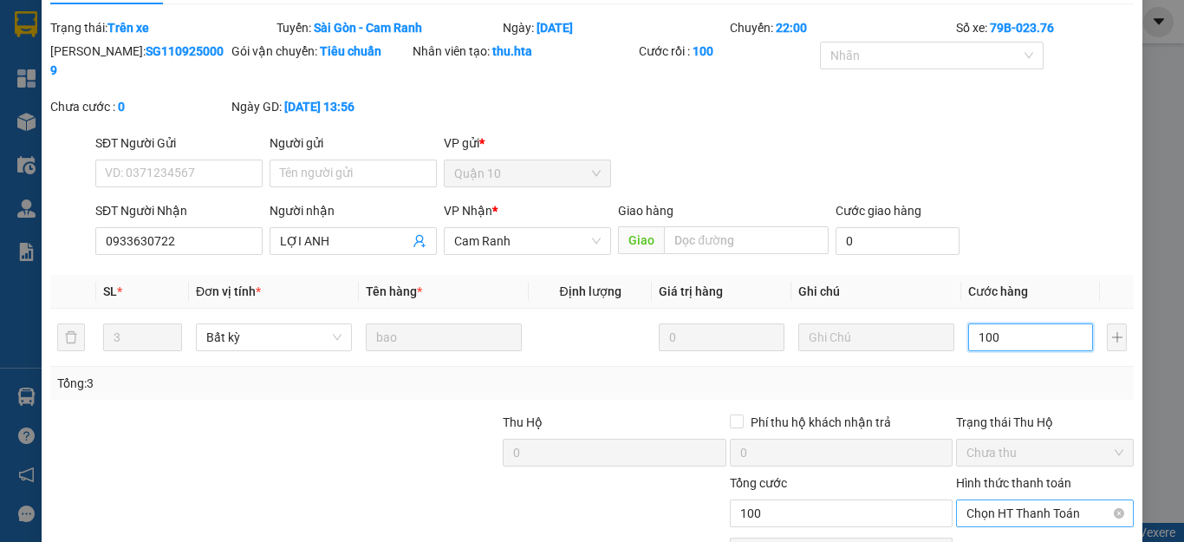
scroll to position [127, 0]
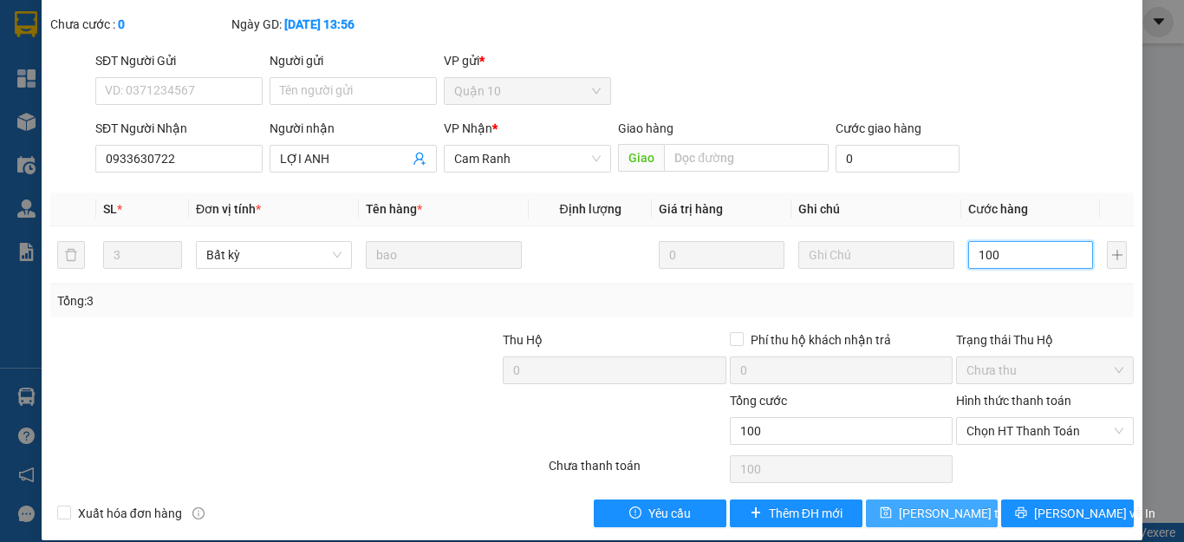
type input "100"
type input "100.000"
click at [943, 504] on span "[PERSON_NAME] thay đổi" at bounding box center [968, 513] width 139 height 19
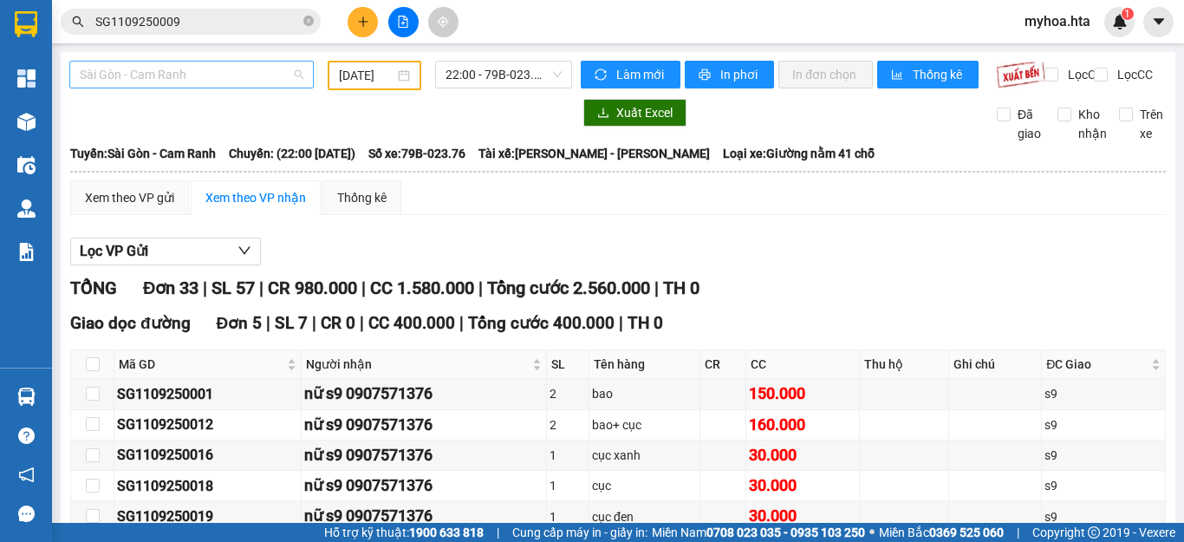
click at [233, 77] on span "Sài Gòn - Cam Ranh" at bounding box center [192, 75] width 224 height 26
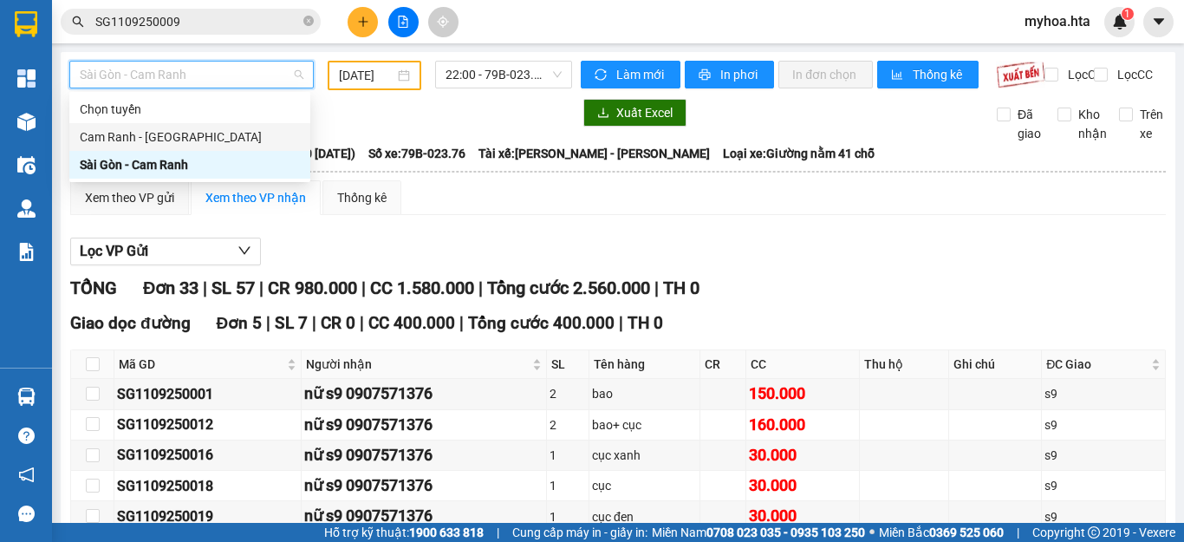
click at [249, 148] on div "Cam Ranh - [GEOGRAPHIC_DATA]" at bounding box center [189, 137] width 241 height 28
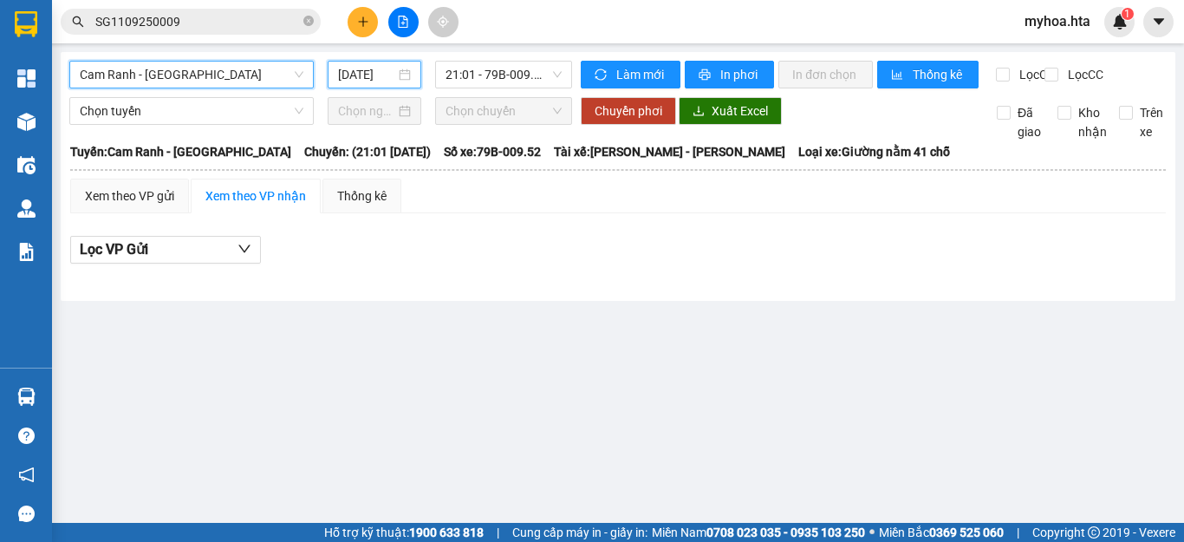
click at [372, 75] on input "[DATE]" at bounding box center [366, 74] width 57 height 19
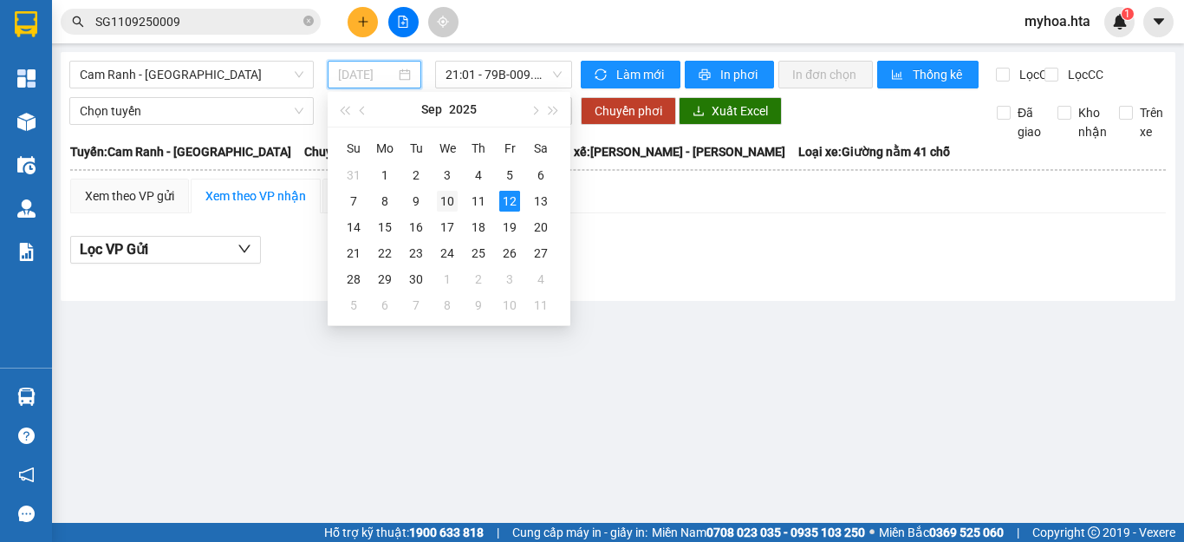
click at [438, 200] on div "10" at bounding box center [447, 201] width 21 height 21
type input "[DATE]"
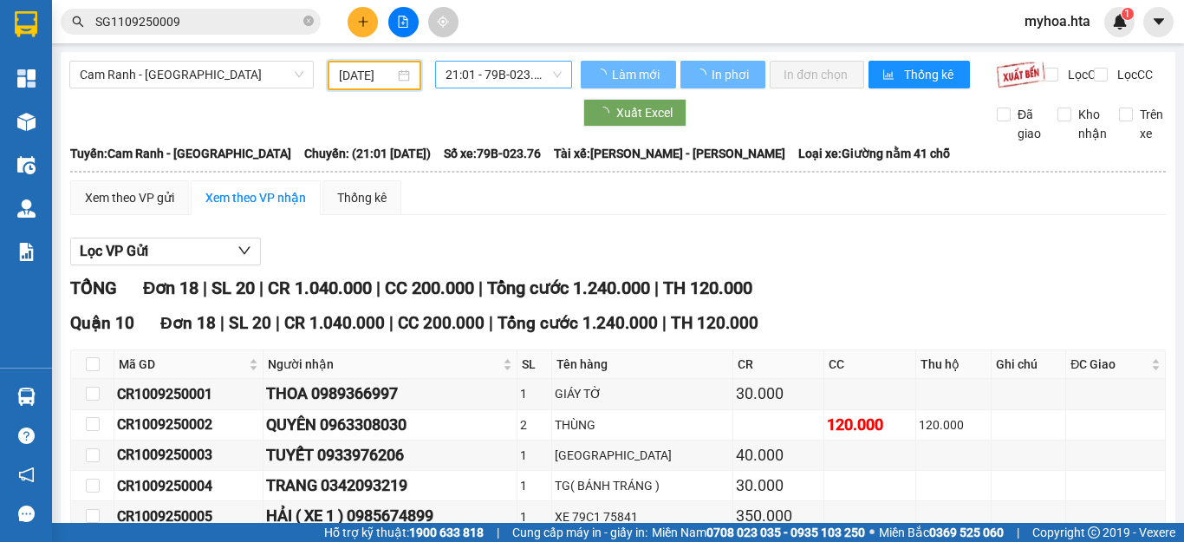
click at [490, 66] on span "21:01 - 79B-023.76" at bounding box center [504, 75] width 116 height 26
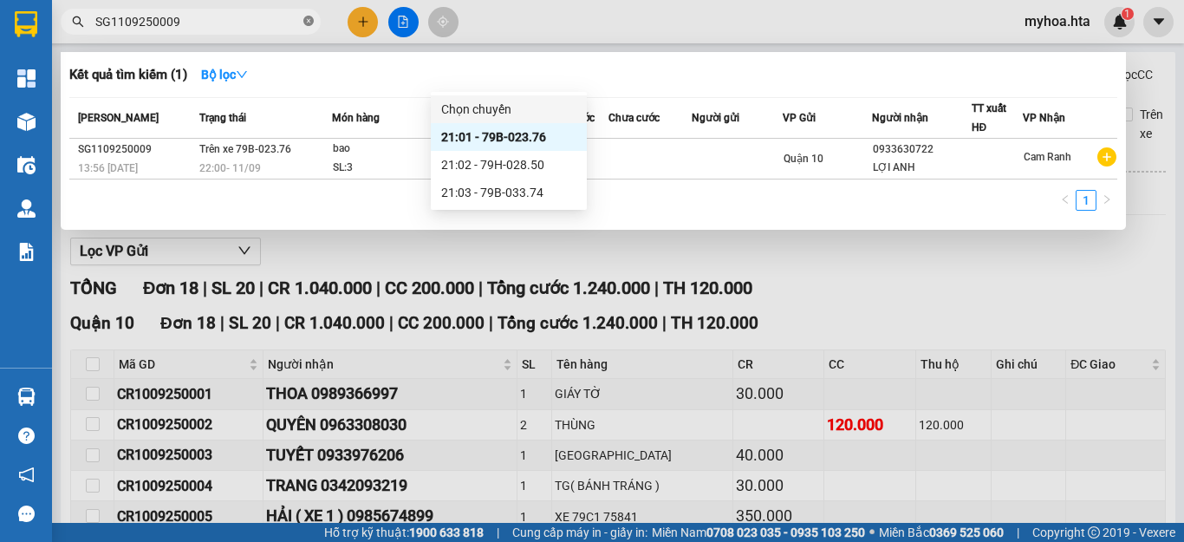
click at [306, 21] on icon "close-circle" at bounding box center [308, 21] width 10 height 10
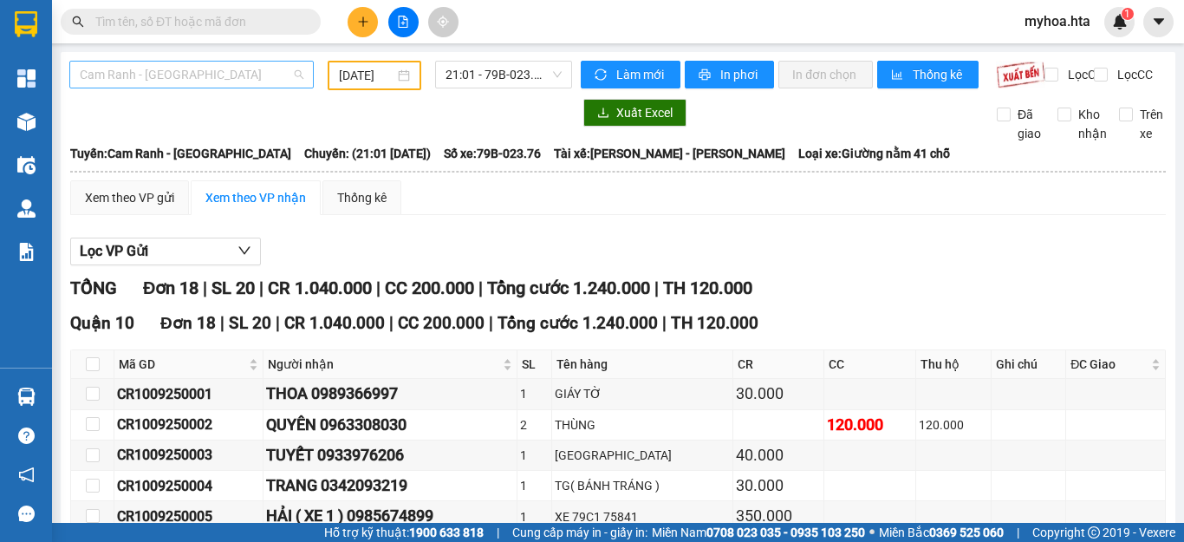
click at [211, 70] on span "Cam Ranh - [GEOGRAPHIC_DATA]" at bounding box center [192, 75] width 224 height 26
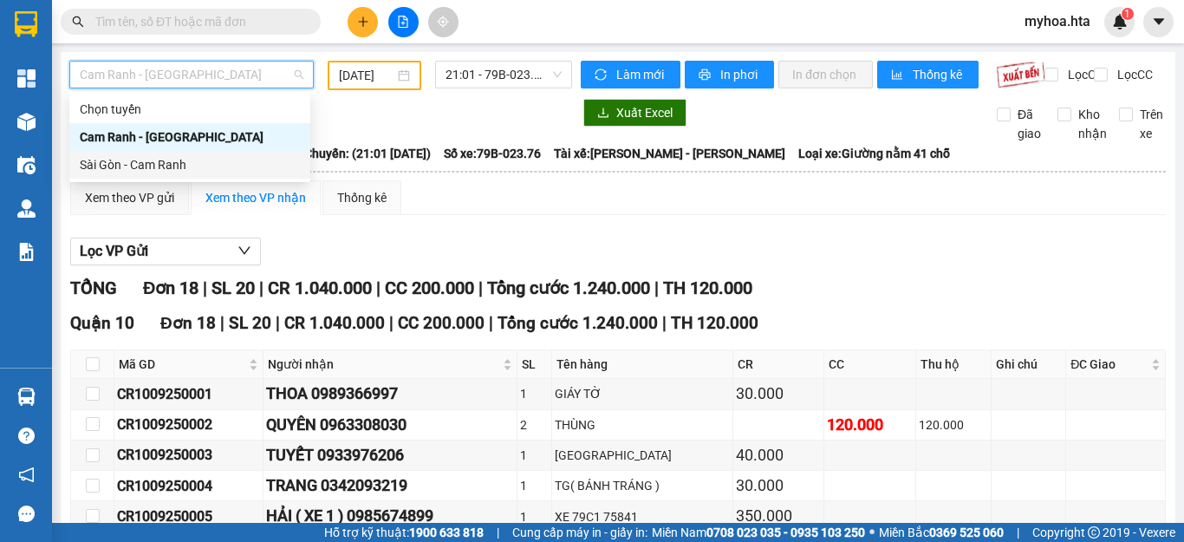
drag, startPoint x: 233, startPoint y: 171, endPoint x: 289, endPoint y: 68, distance: 117.2
click at [238, 140] on div "Chọn tuyến Cam Ranh - [GEOGRAPHIC_DATA] [GEOGRAPHIC_DATA] - [GEOGRAPHIC_DATA]" at bounding box center [189, 136] width 241 height 83
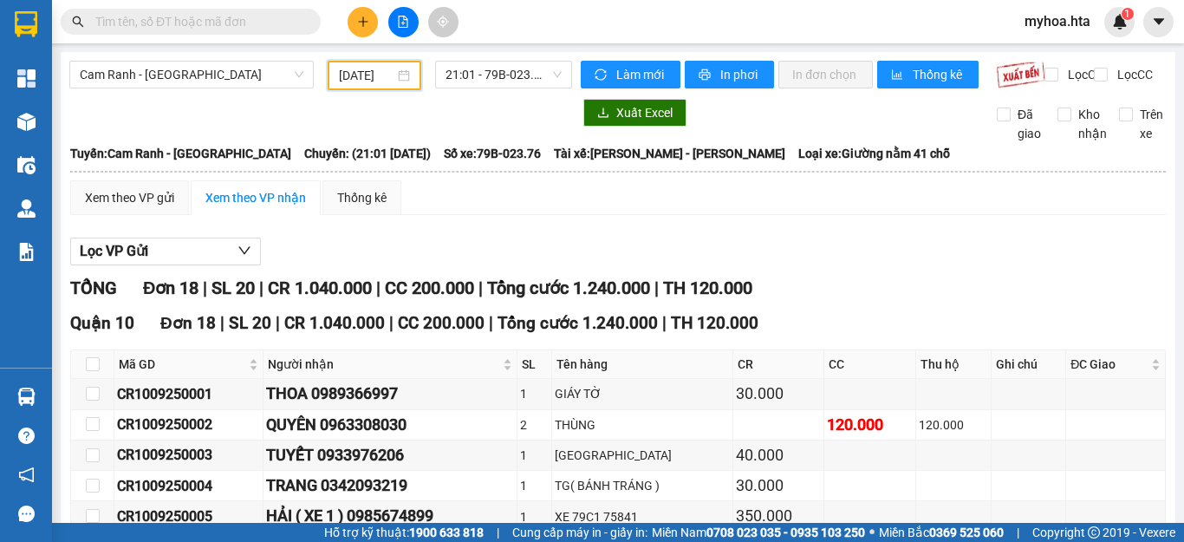
drag, startPoint x: 341, startPoint y: 66, endPoint x: 323, endPoint y: 87, distance: 27.7
click at [341, 67] on input "[DATE]" at bounding box center [366, 75] width 55 height 19
drag, startPoint x: 284, startPoint y: 73, endPoint x: 279, endPoint y: 123, distance: 50.5
click at [283, 82] on span "Cam Ranh - [GEOGRAPHIC_DATA]" at bounding box center [192, 75] width 224 height 26
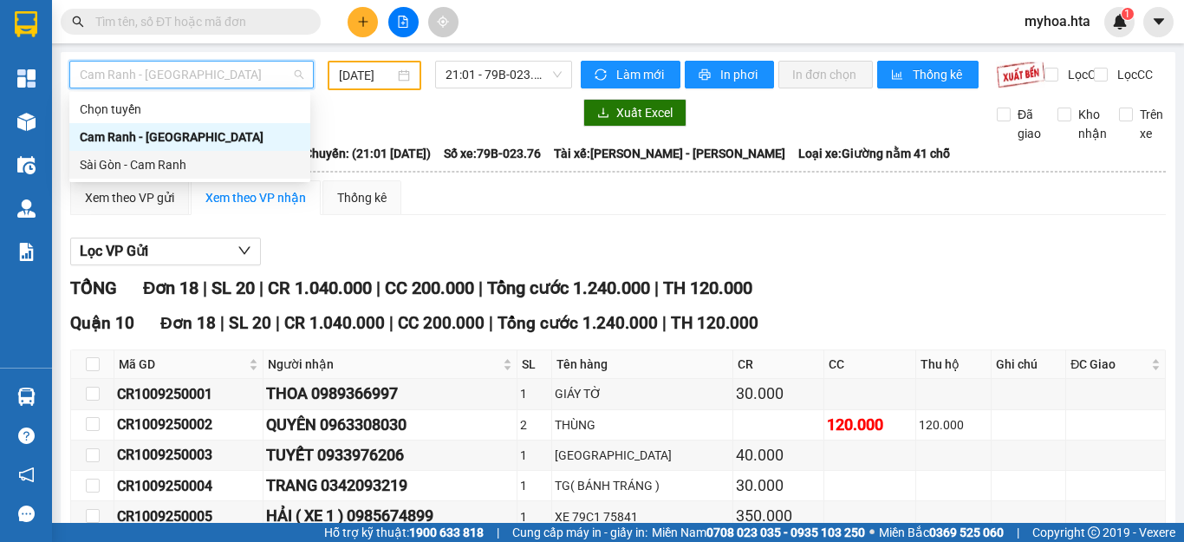
click at [264, 170] on div "Sài Gòn - Cam Ranh" at bounding box center [190, 164] width 220 height 19
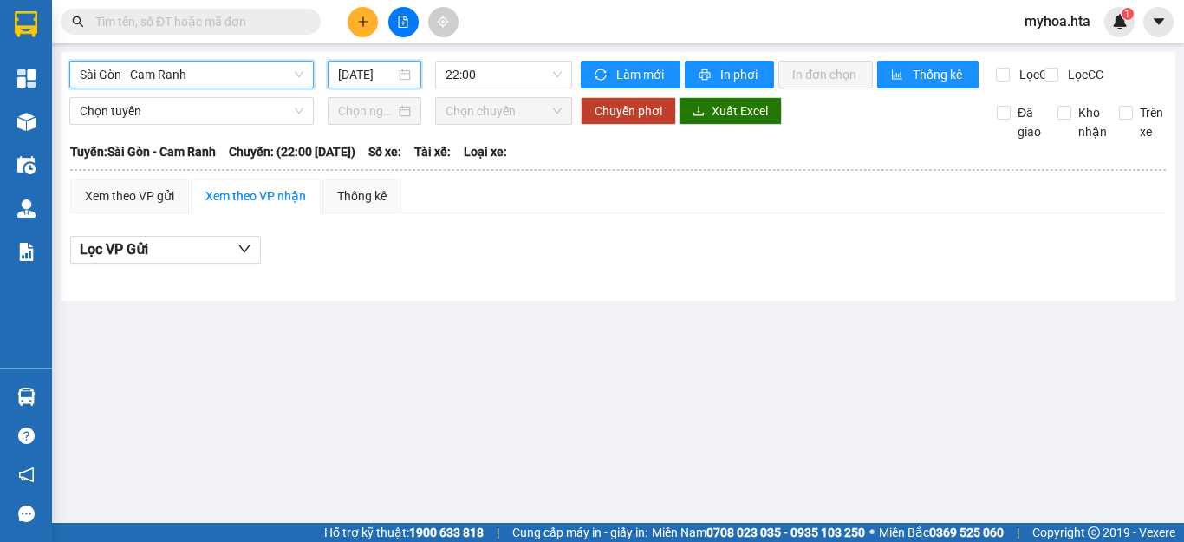
click at [358, 80] on input "[DATE]" at bounding box center [366, 74] width 57 height 19
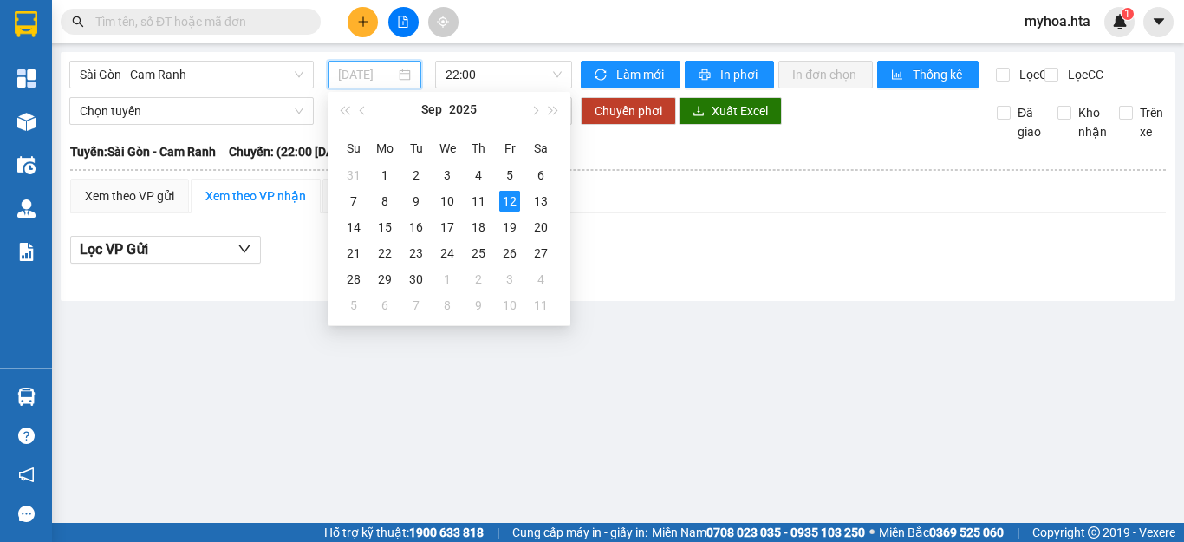
click at [507, 206] on div "12" at bounding box center [509, 201] width 21 height 21
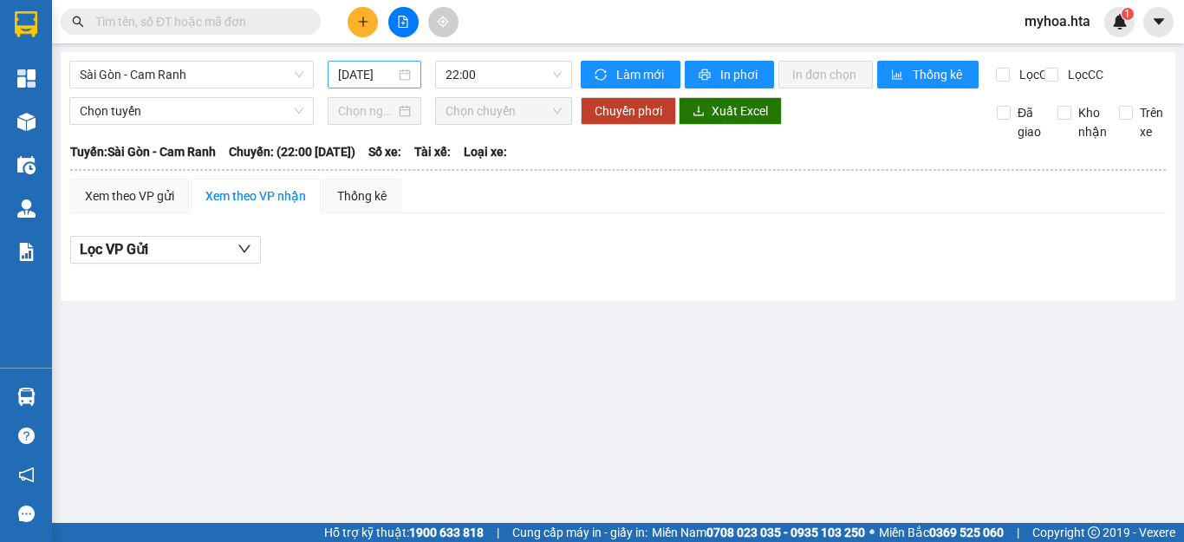
click at [344, 62] on div "[DATE]" at bounding box center [375, 75] width 94 height 28
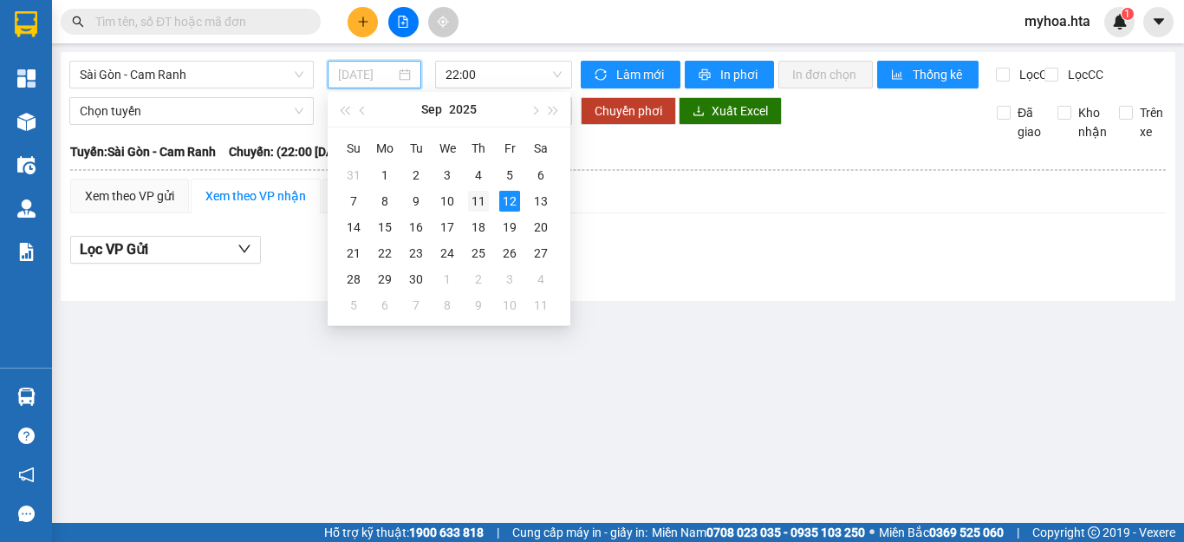
click at [475, 191] on div "11" at bounding box center [478, 201] width 21 height 21
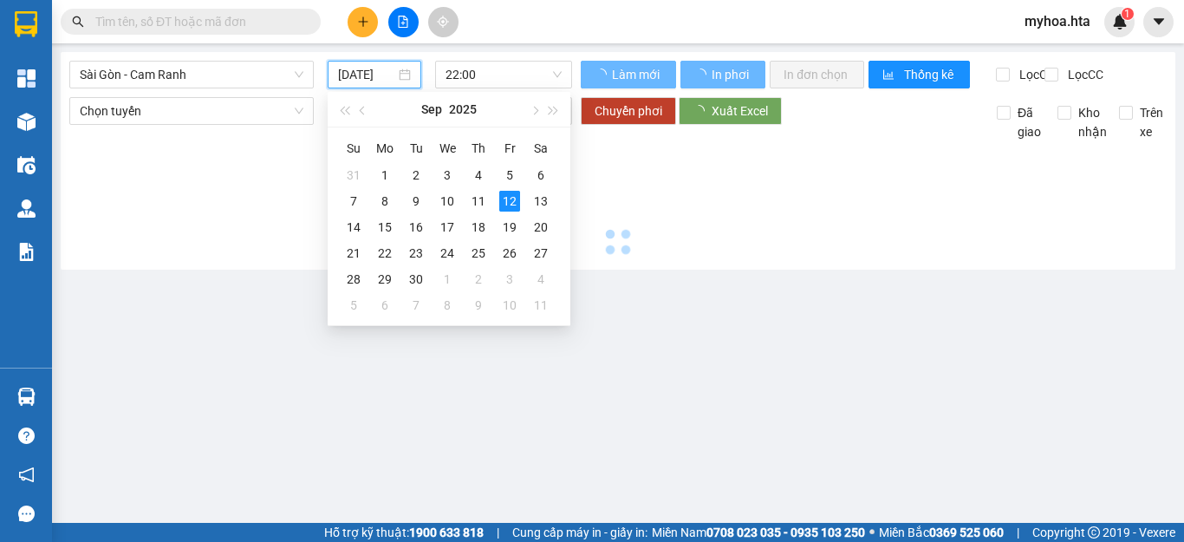
type input "[DATE]"
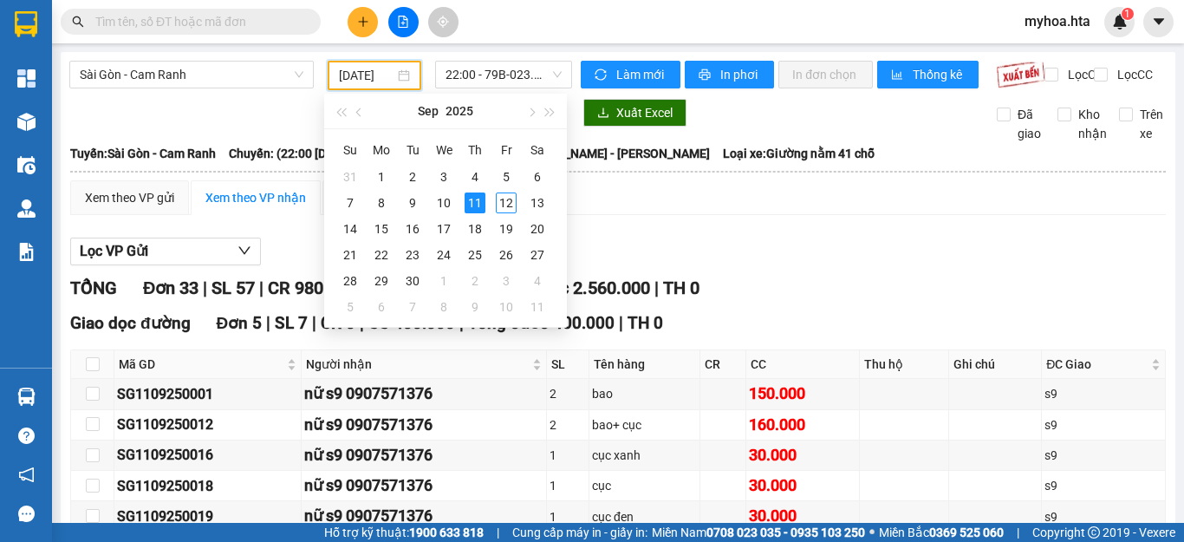
click at [379, 79] on input "[DATE]" at bounding box center [366, 75] width 55 height 19
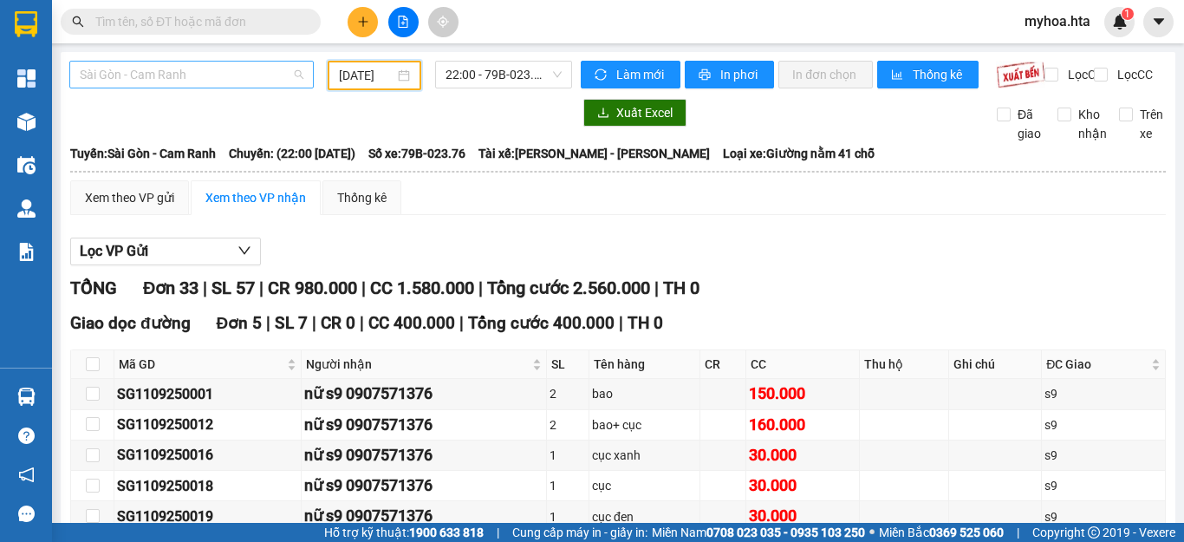
click at [219, 77] on span "Sài Gòn - Cam Ranh" at bounding box center [192, 75] width 224 height 26
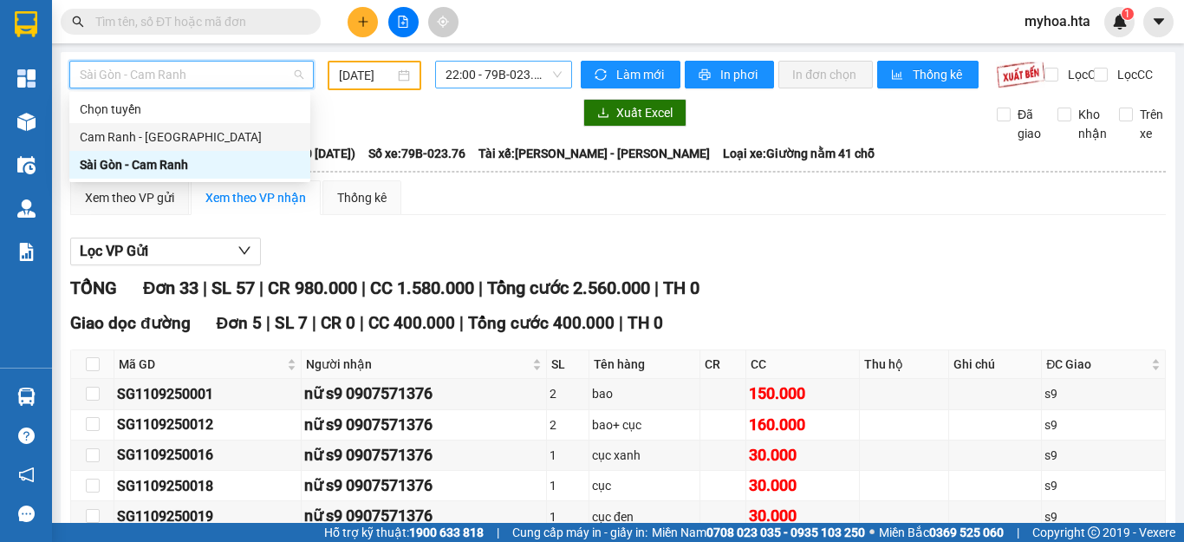
drag, startPoint x: 209, startPoint y: 144, endPoint x: 446, endPoint y: 75, distance: 246.4
click at [211, 143] on div "Cam Ranh - [GEOGRAPHIC_DATA]" at bounding box center [190, 136] width 220 height 19
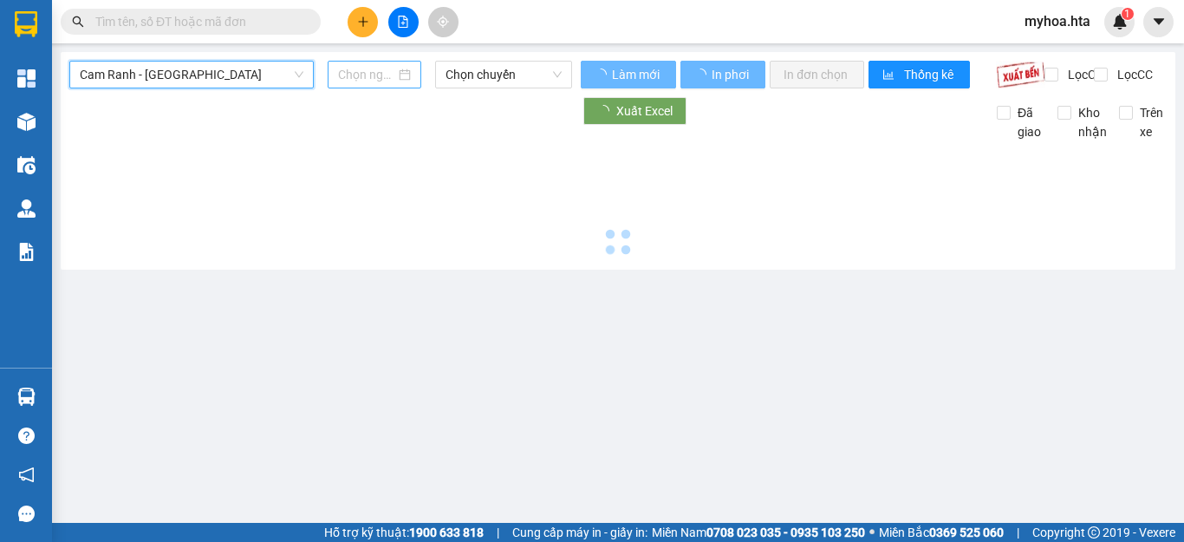
drag, startPoint x: 342, startPoint y: 59, endPoint x: 349, endPoint y: 76, distance: 18.7
click at [343, 65] on div "Cam Ranh - [GEOGRAPHIC_DATA] Cam Ranh - [GEOGRAPHIC_DATA] Chọn chuyến Làm mới I…" at bounding box center [618, 161] width 1115 height 218
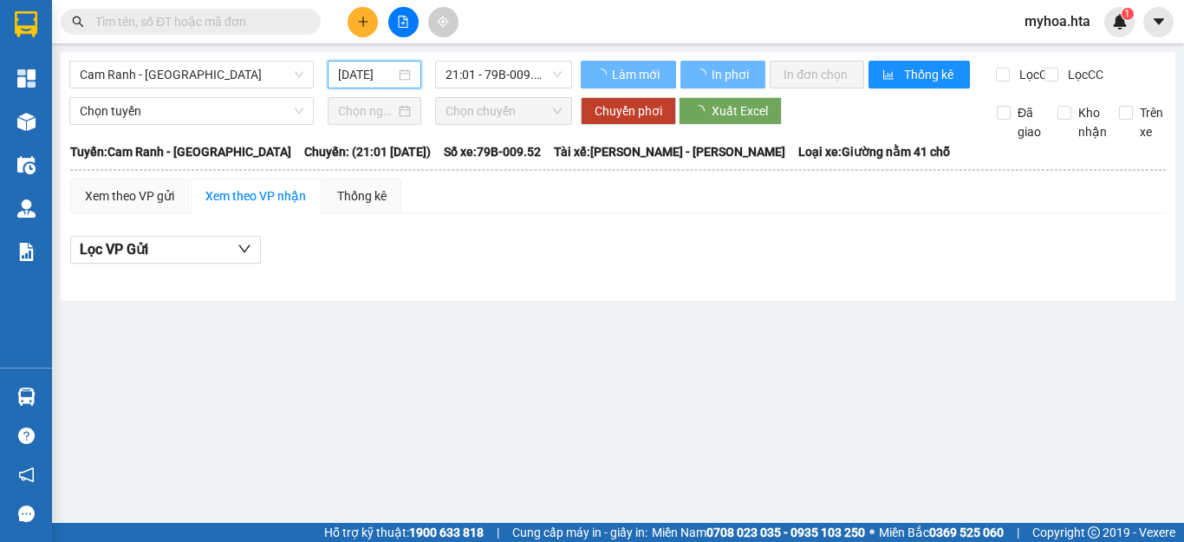
scroll to position [0, 4]
click at [349, 76] on input "[DATE]" at bounding box center [366, 74] width 57 height 19
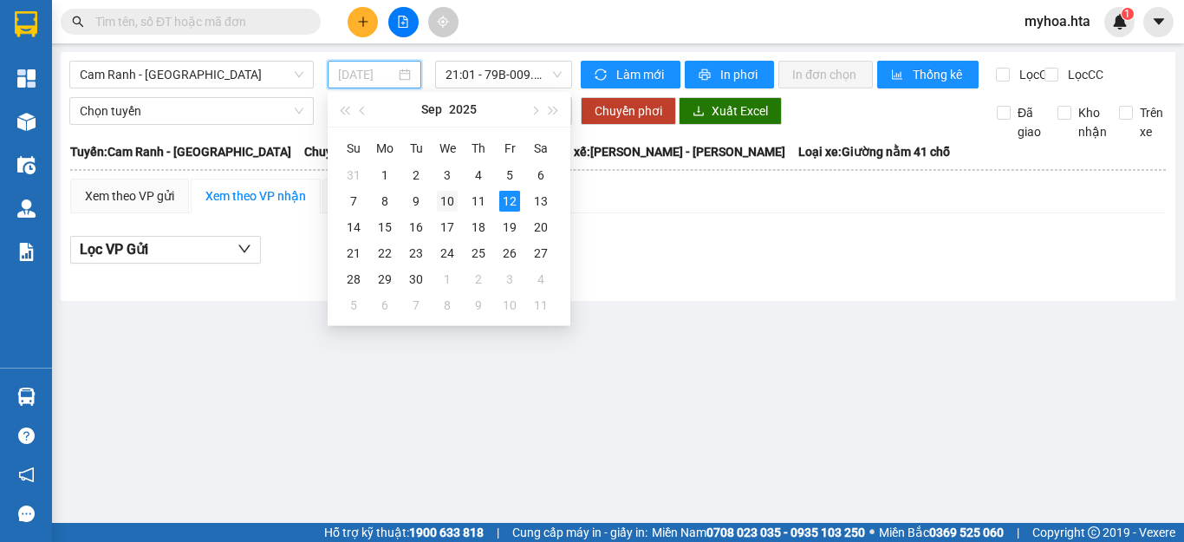
click at [443, 198] on div "10" at bounding box center [447, 201] width 21 height 21
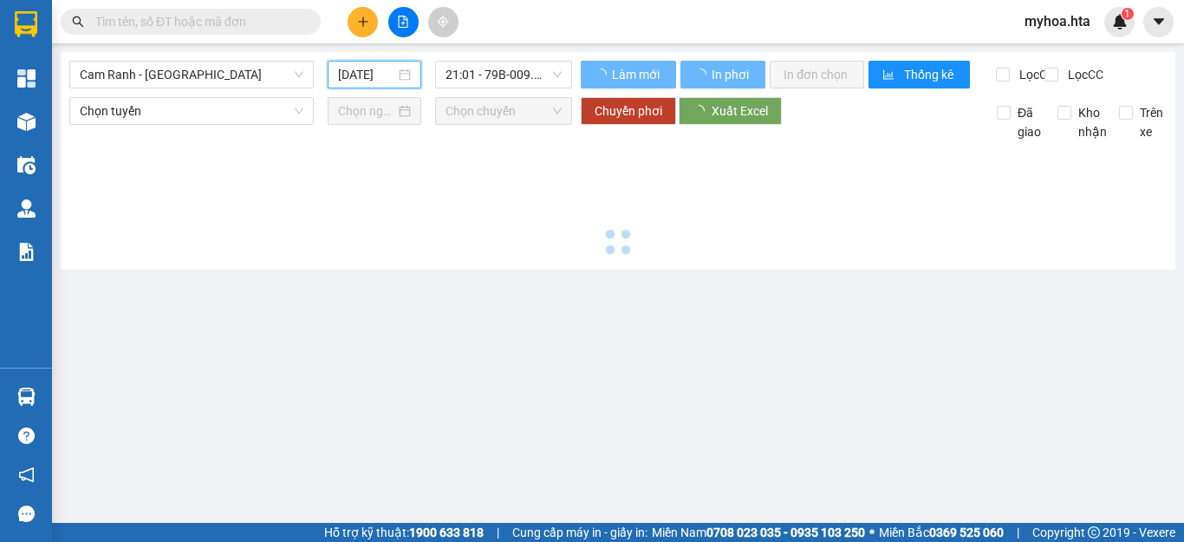
type input "[DATE]"
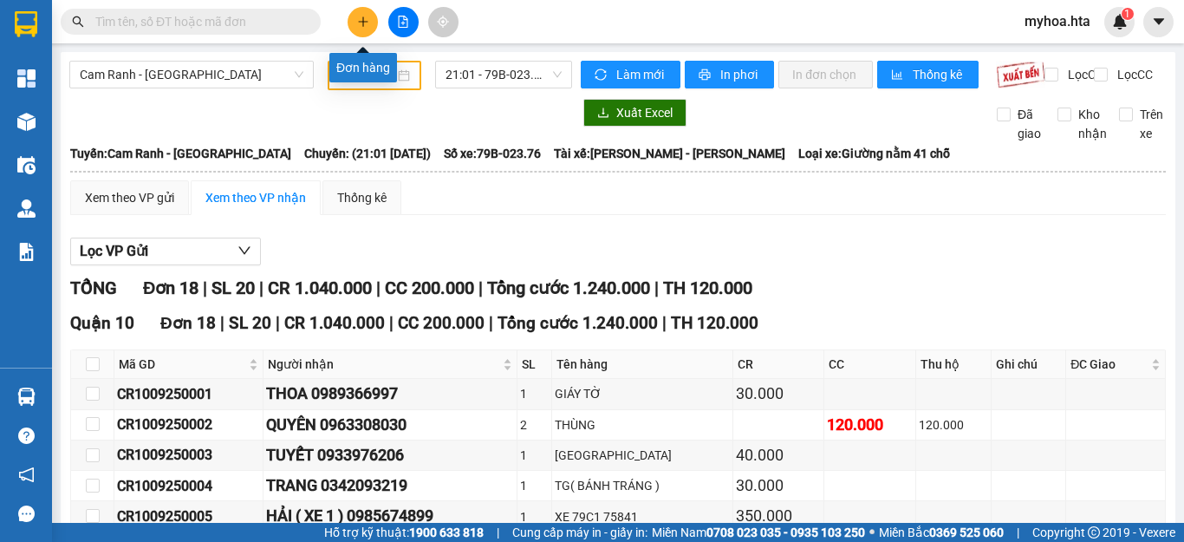
click at [375, 15] on button at bounding box center [363, 22] width 30 height 30
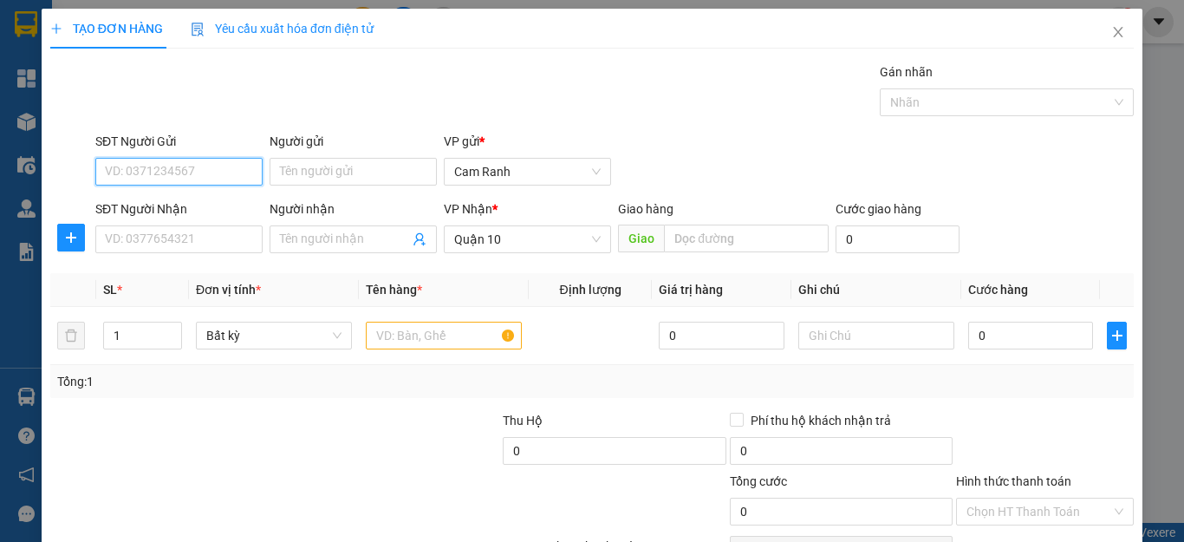
click at [199, 165] on input "SĐT Người Gửi" at bounding box center [178, 172] width 167 height 28
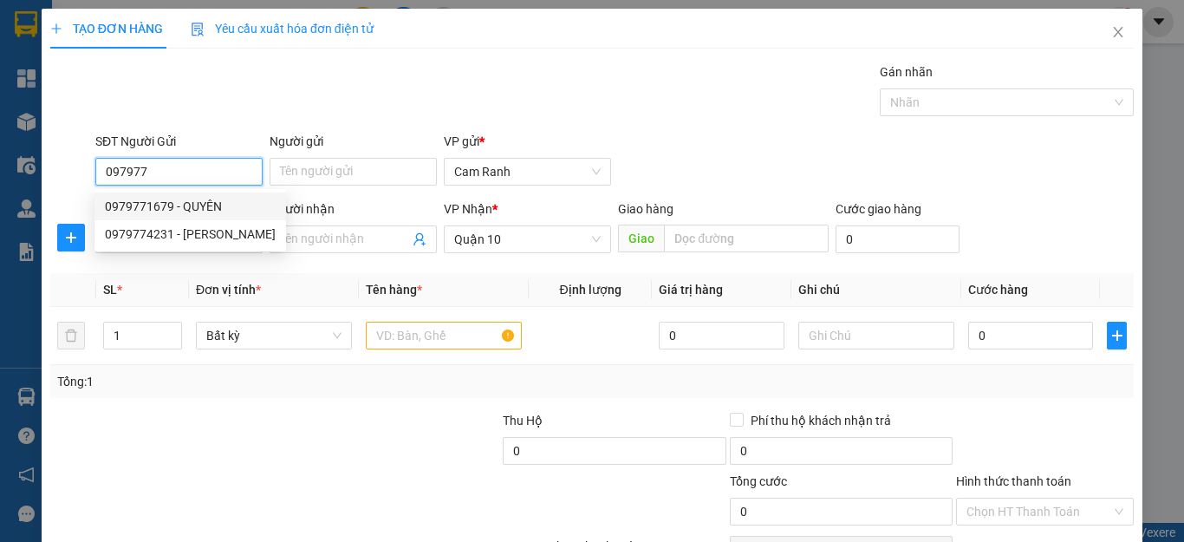
click at [177, 199] on div "0979771679 - QUYÊN" at bounding box center [190, 206] width 171 height 19
type input "0979771679"
type input "QUYÊN"
type input "30.000"
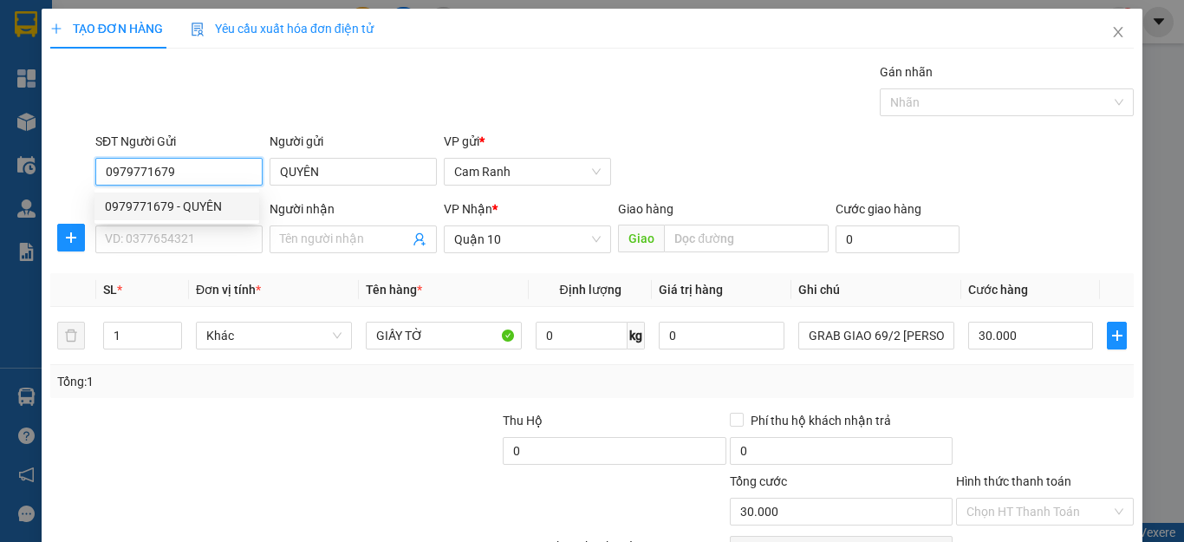
type input "0979771679"
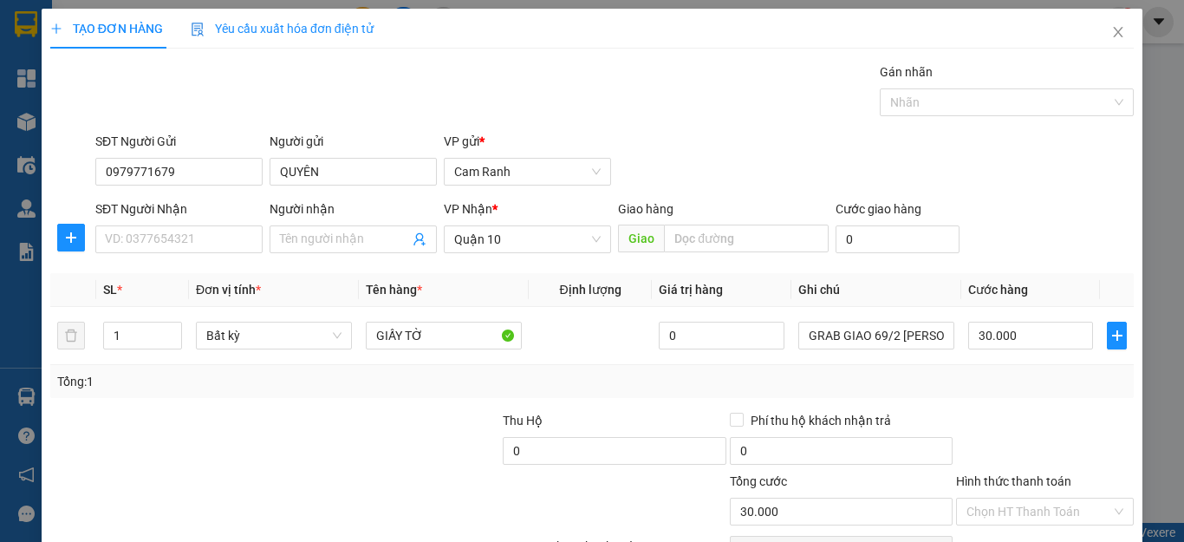
click at [174, 223] on div "SĐT Người Nhận" at bounding box center [178, 212] width 167 height 26
click at [174, 231] on input "SĐT Người Nhận" at bounding box center [178, 239] width 167 height 28
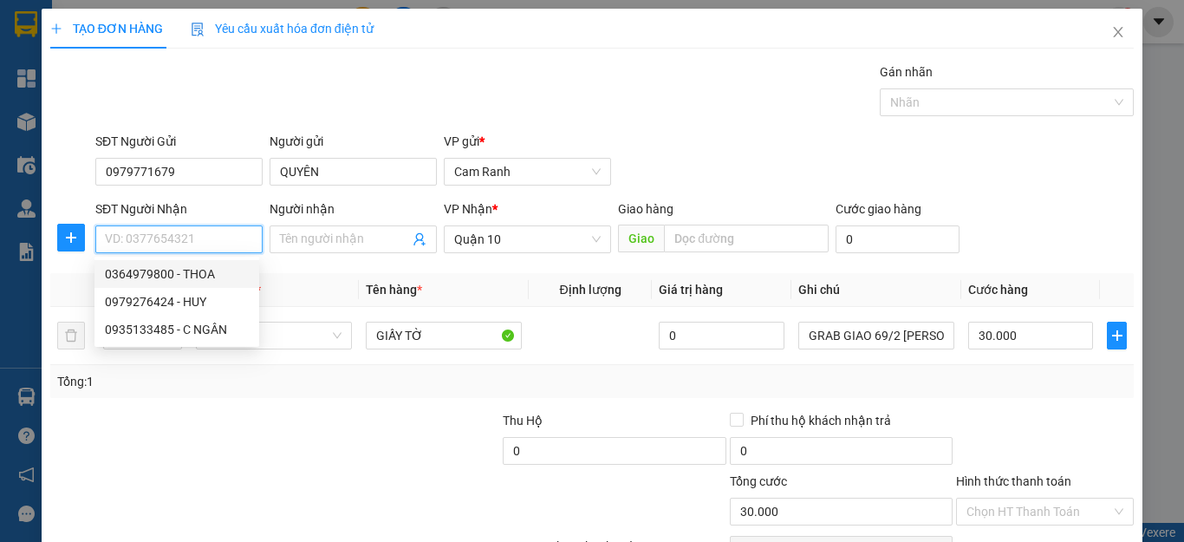
click at [171, 284] on div "0364979800 - THOA" at bounding box center [177, 274] width 165 height 28
type input "0364979800"
type input "THOA"
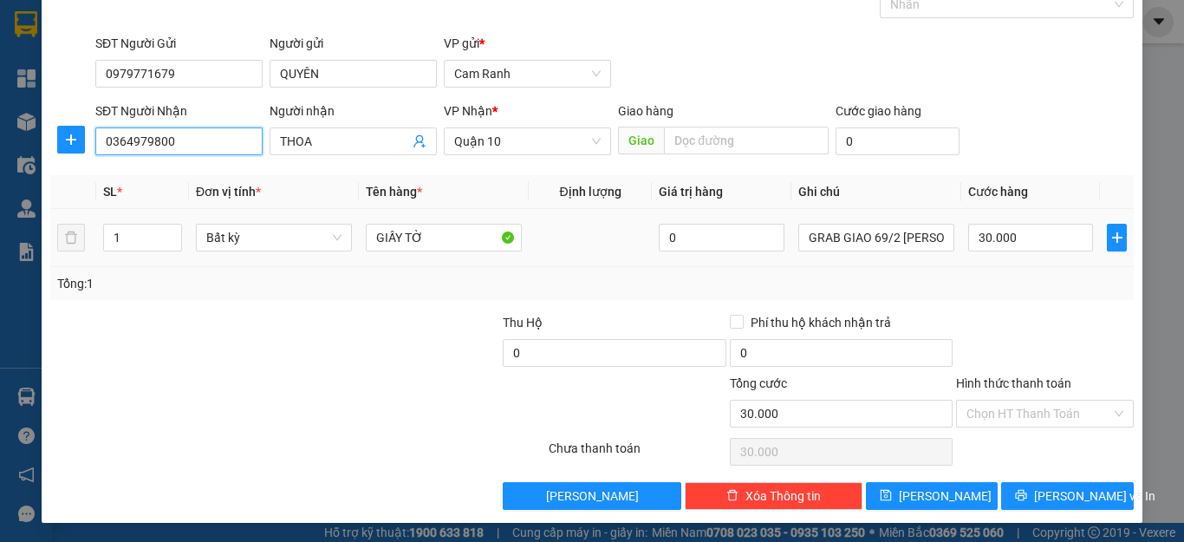
scroll to position [100, 0]
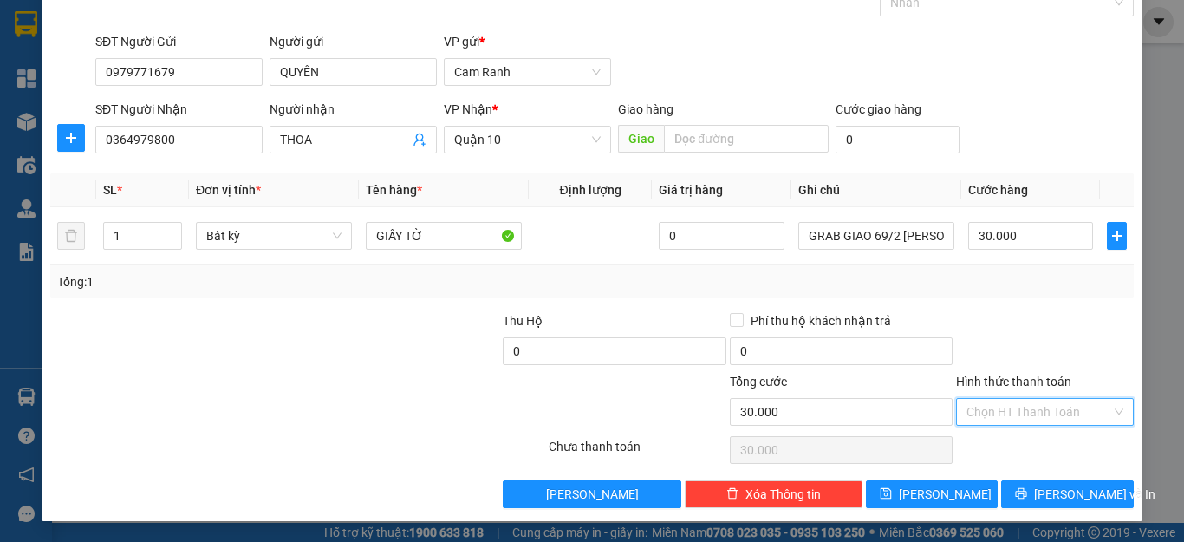
click at [976, 414] on input "Hình thức thanh toán" at bounding box center [1039, 412] width 145 height 26
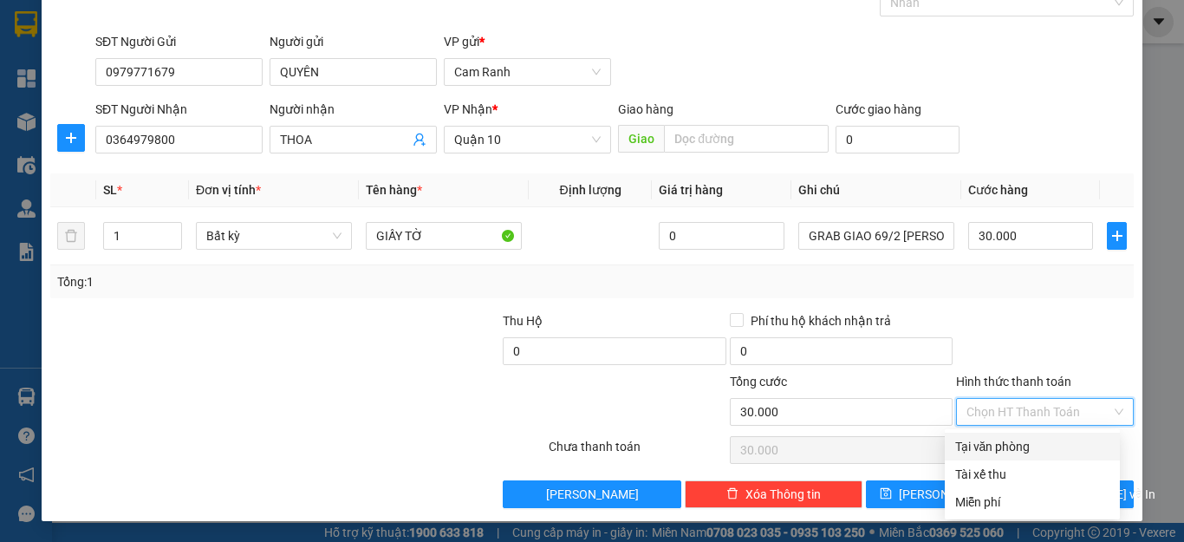
click at [995, 446] on div "Tại văn phòng" at bounding box center [1033, 446] width 154 height 19
type input "0"
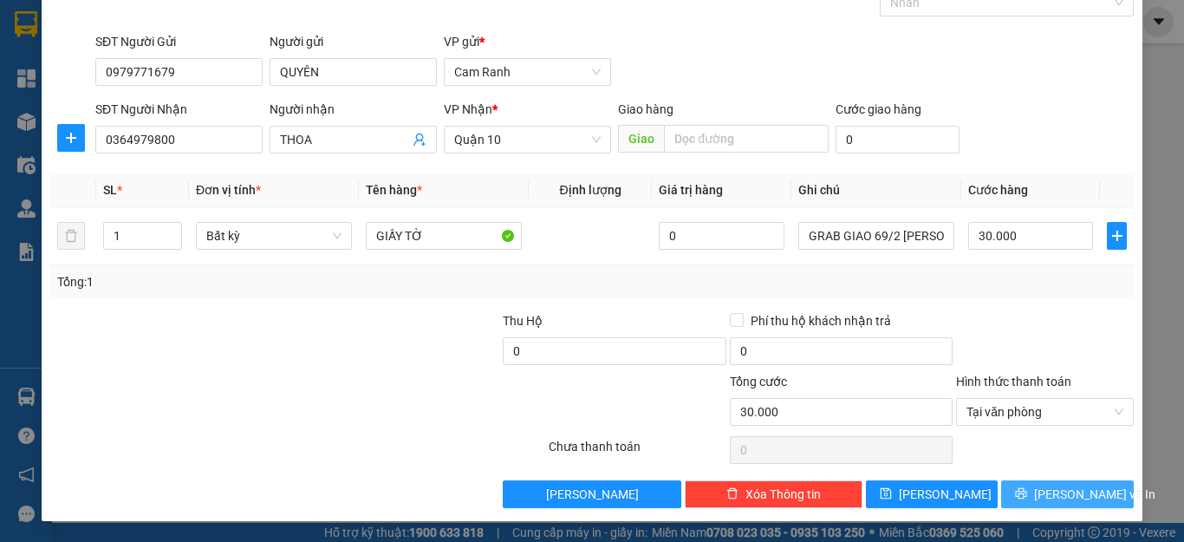
click at [1038, 495] on button "[PERSON_NAME] và In" at bounding box center [1068, 494] width 133 height 28
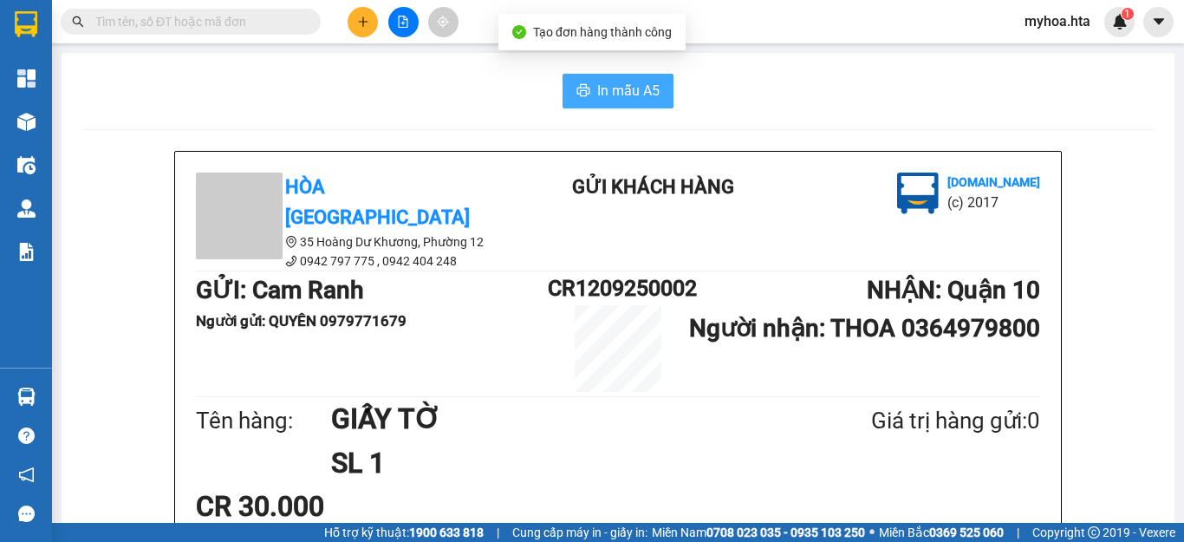
click at [612, 82] on span "In mẫu A5" at bounding box center [628, 91] width 62 height 22
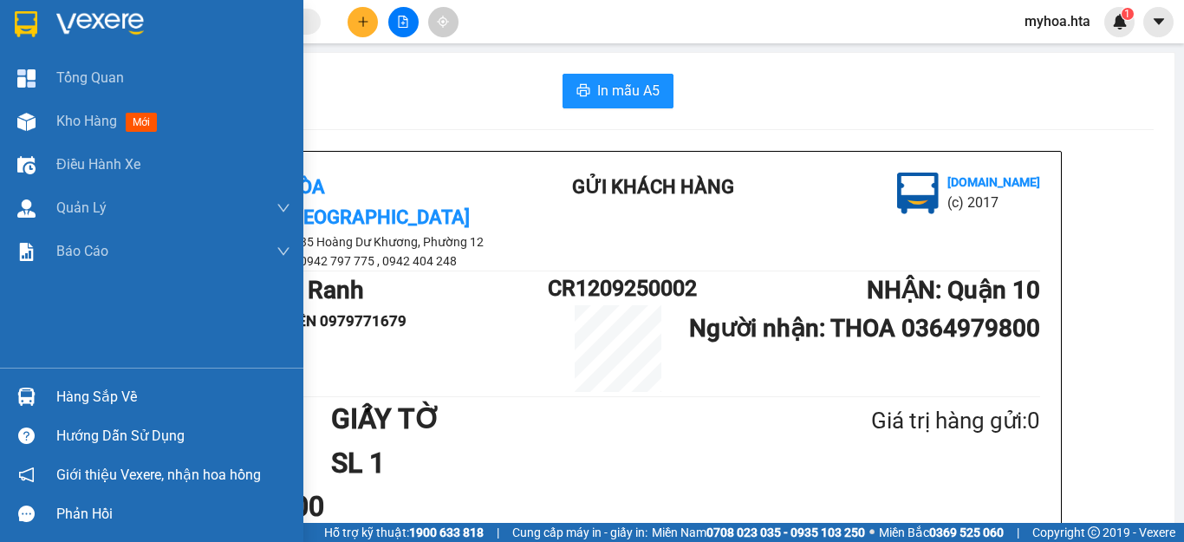
scroll to position [201, 0]
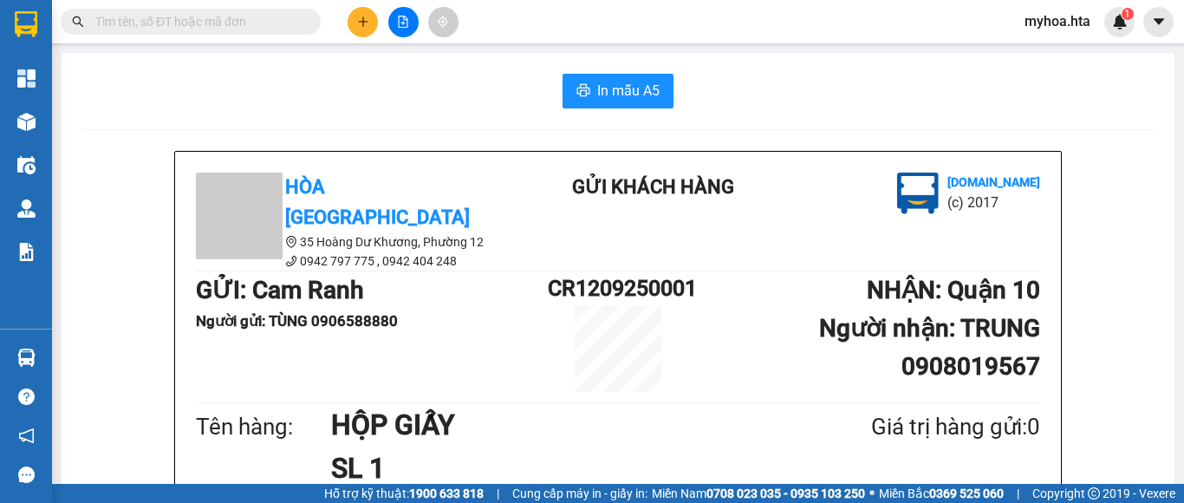
scroll to position [201, 0]
